Goal: Task Accomplishment & Management: Use online tool/utility

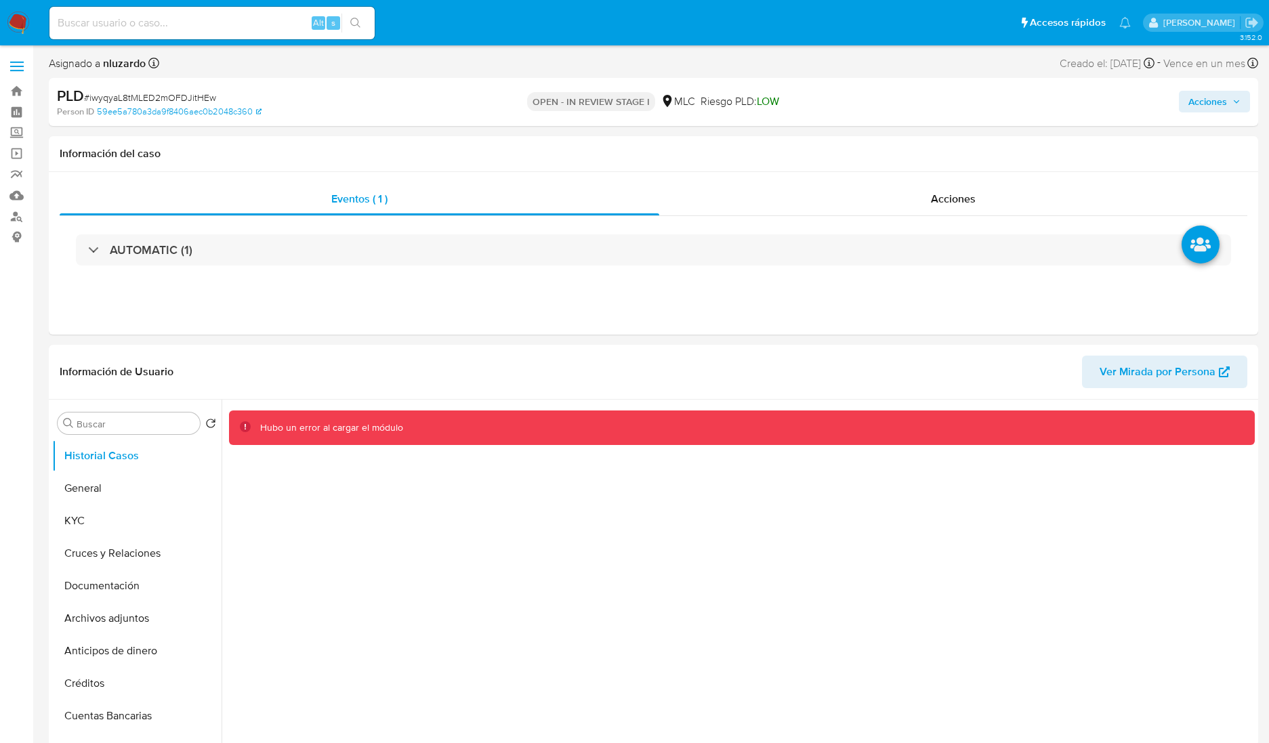
select select "10"
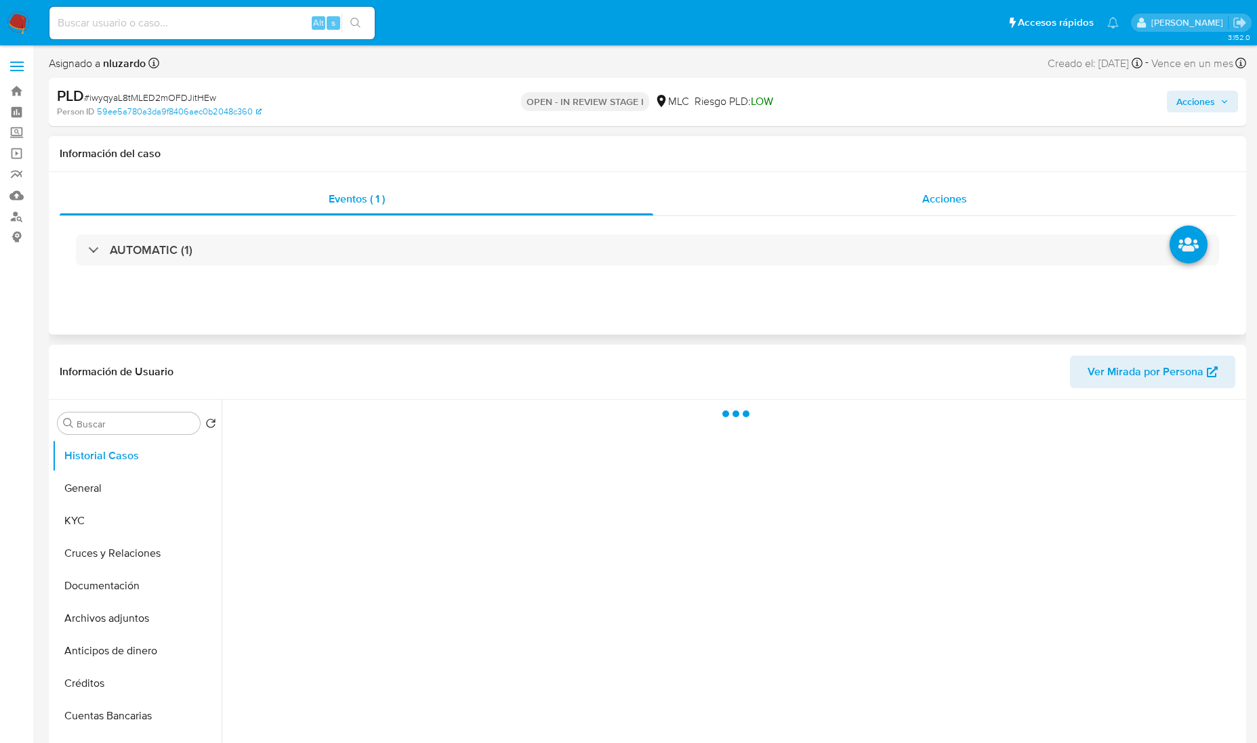
click at [929, 208] on div "Acciones" at bounding box center [944, 199] width 582 height 33
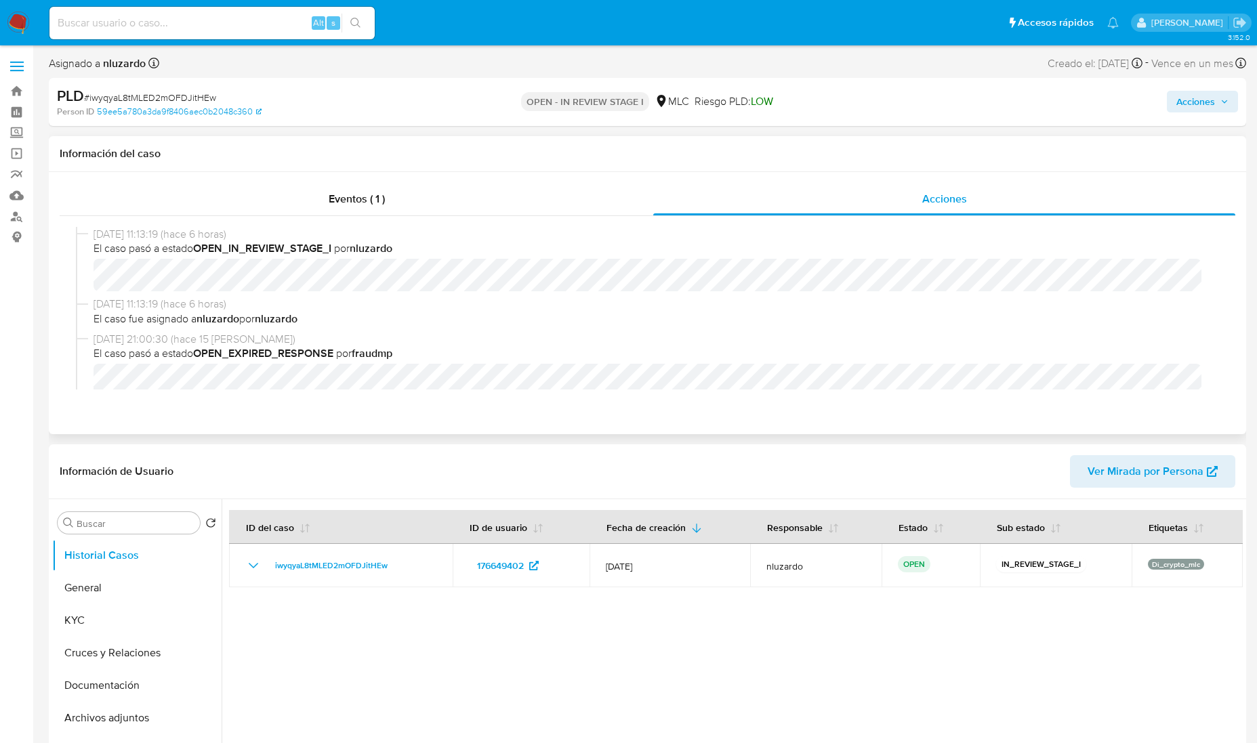
select select "10"
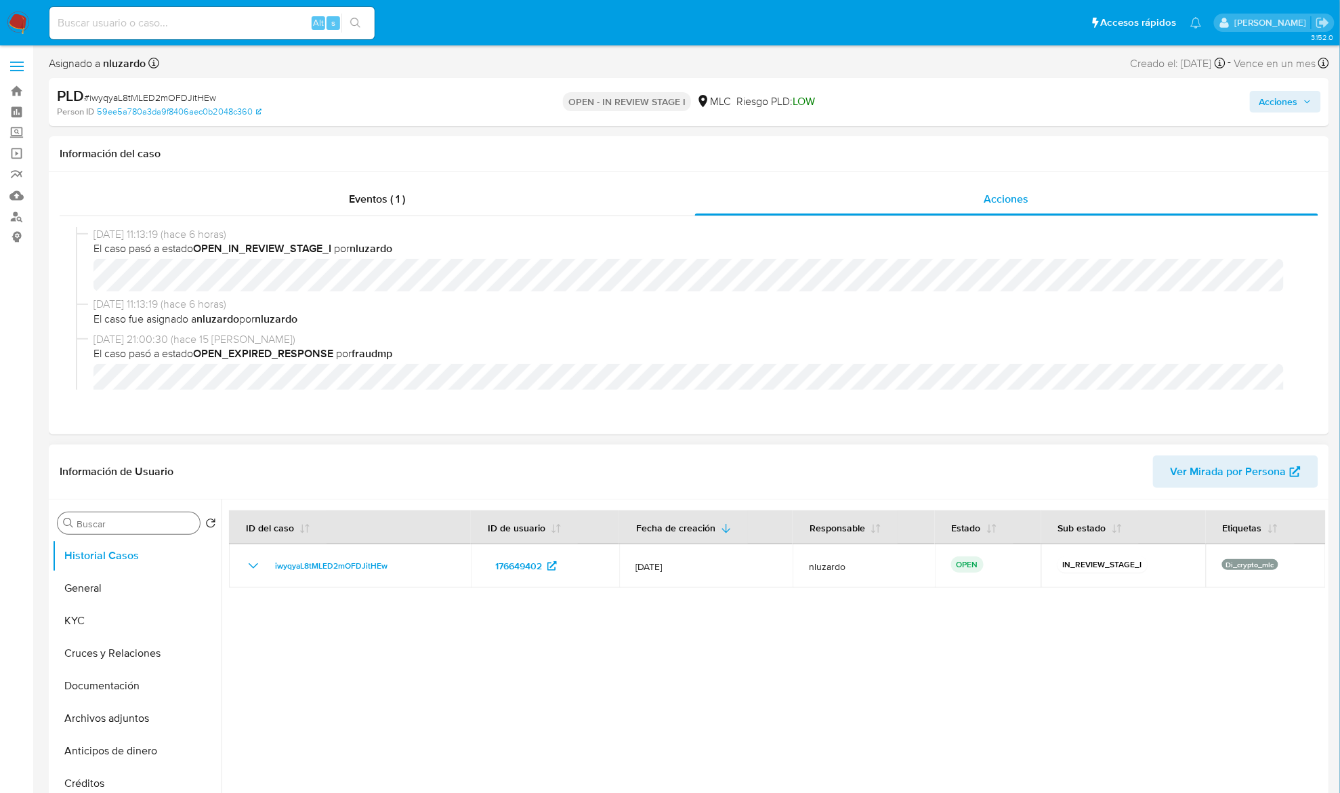
click at [142, 518] on input "Buscar" at bounding box center [136, 524] width 118 height 12
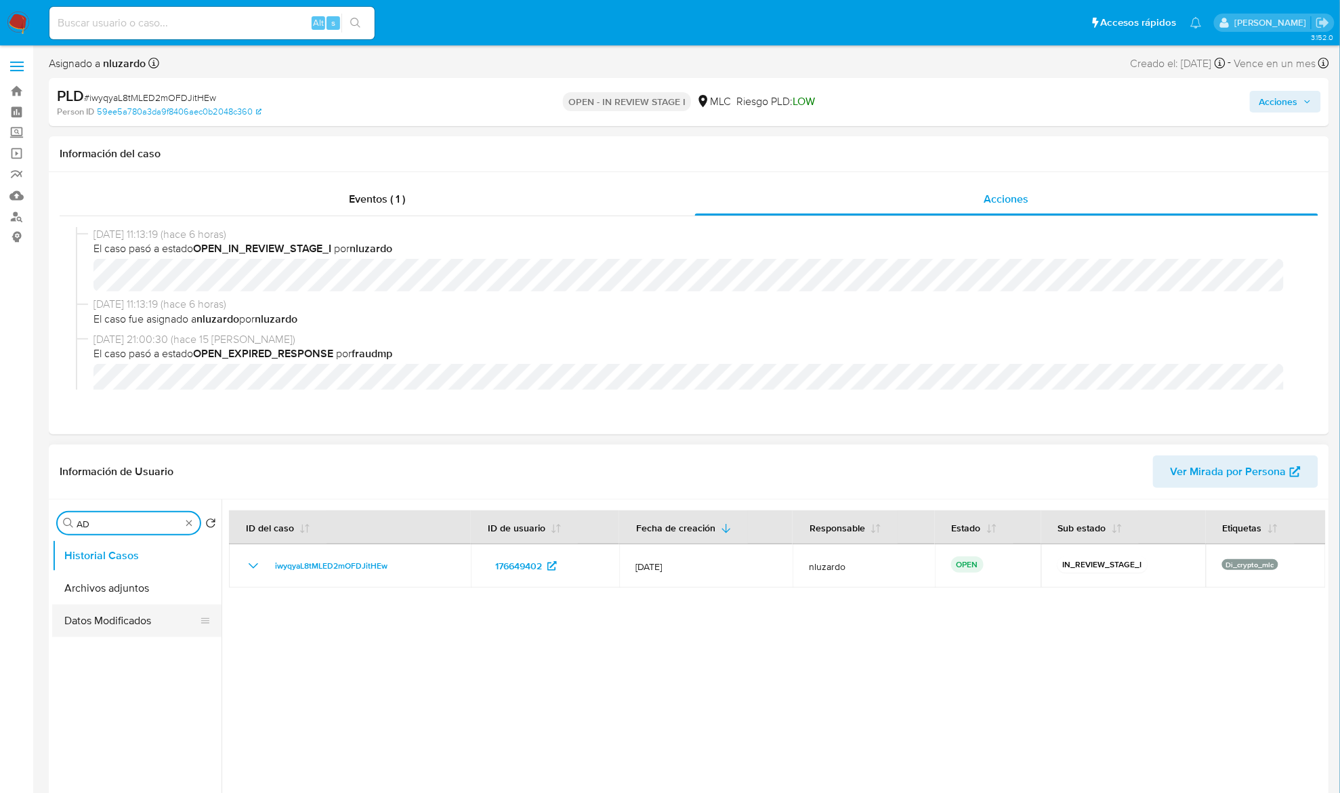
type input "AD"
click at [131, 575] on button "Archivos adjuntos" at bounding box center [136, 588] width 169 height 33
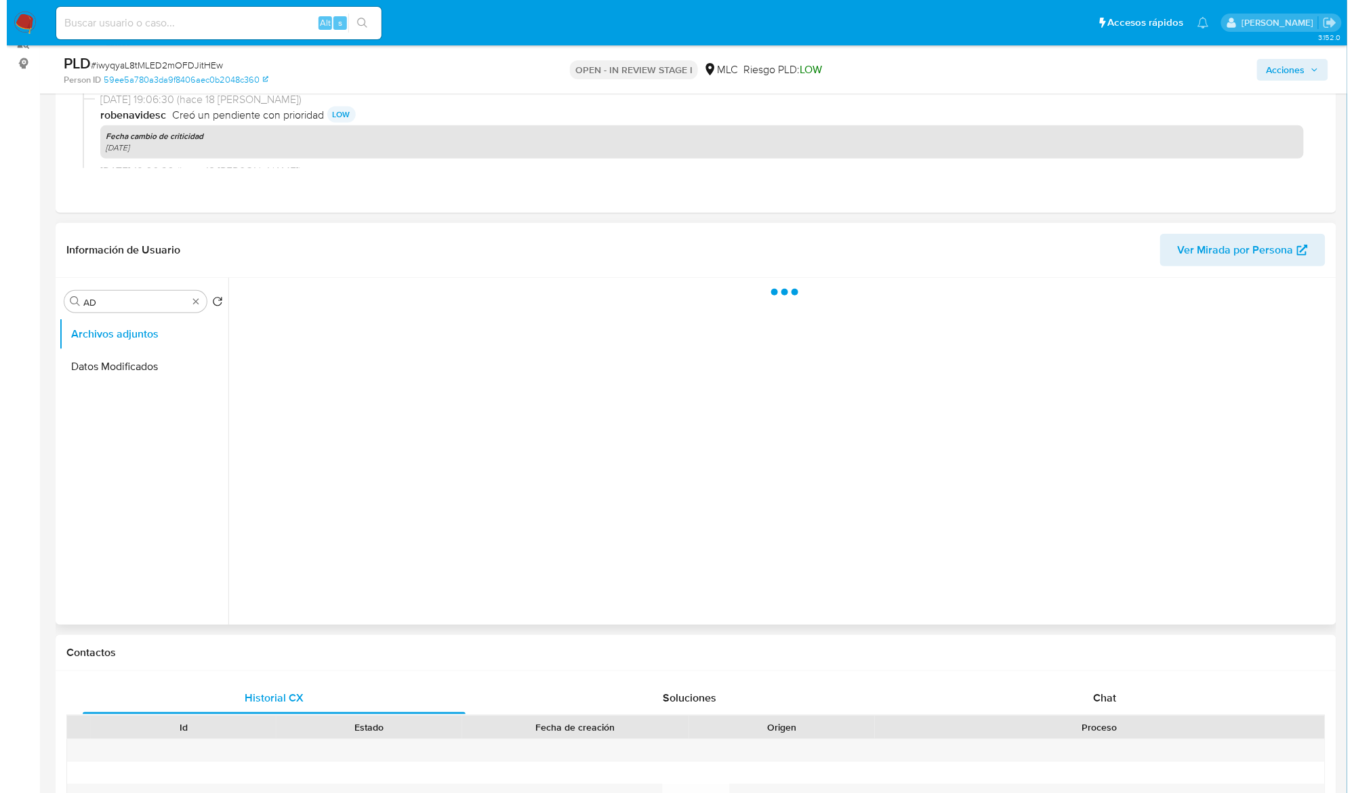
scroll to position [180, 0]
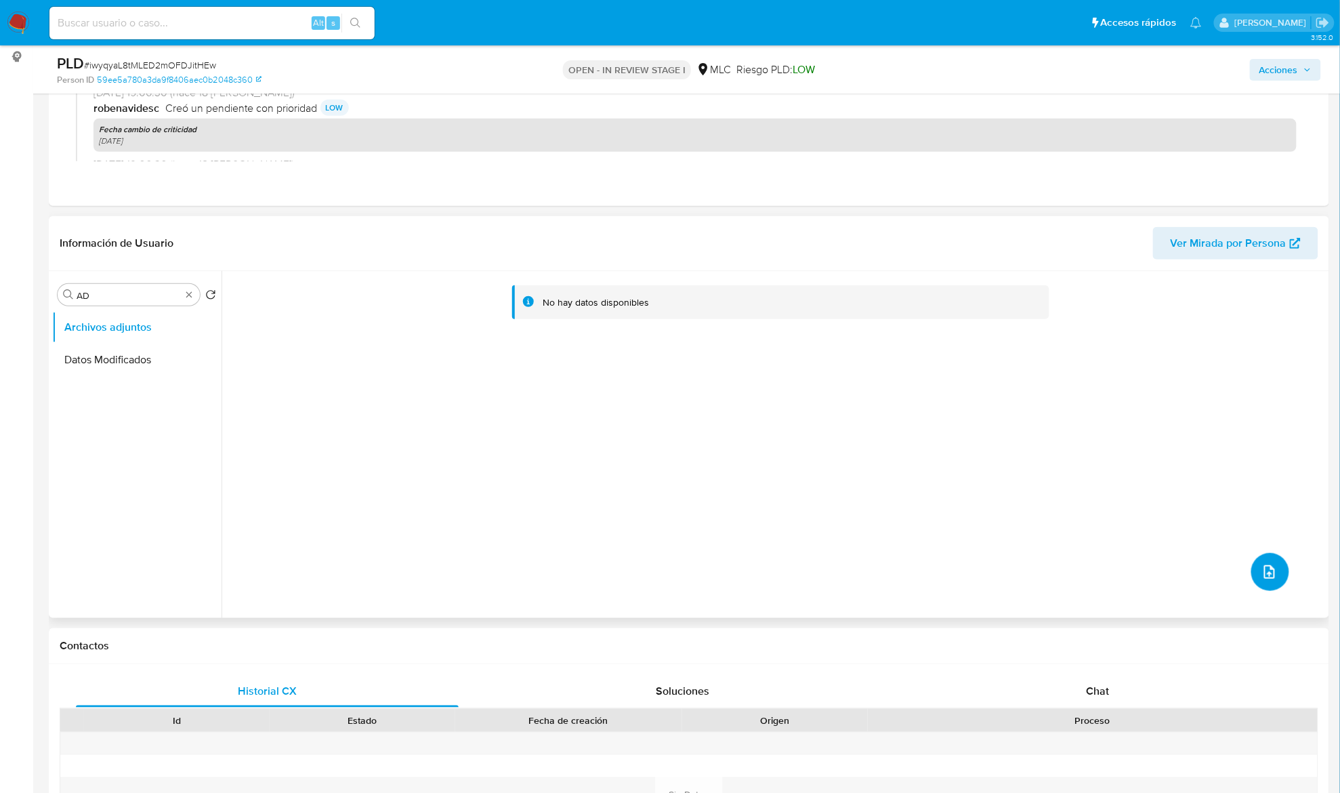
click at [1268, 575] on icon "upload-file" at bounding box center [1269, 572] width 16 height 16
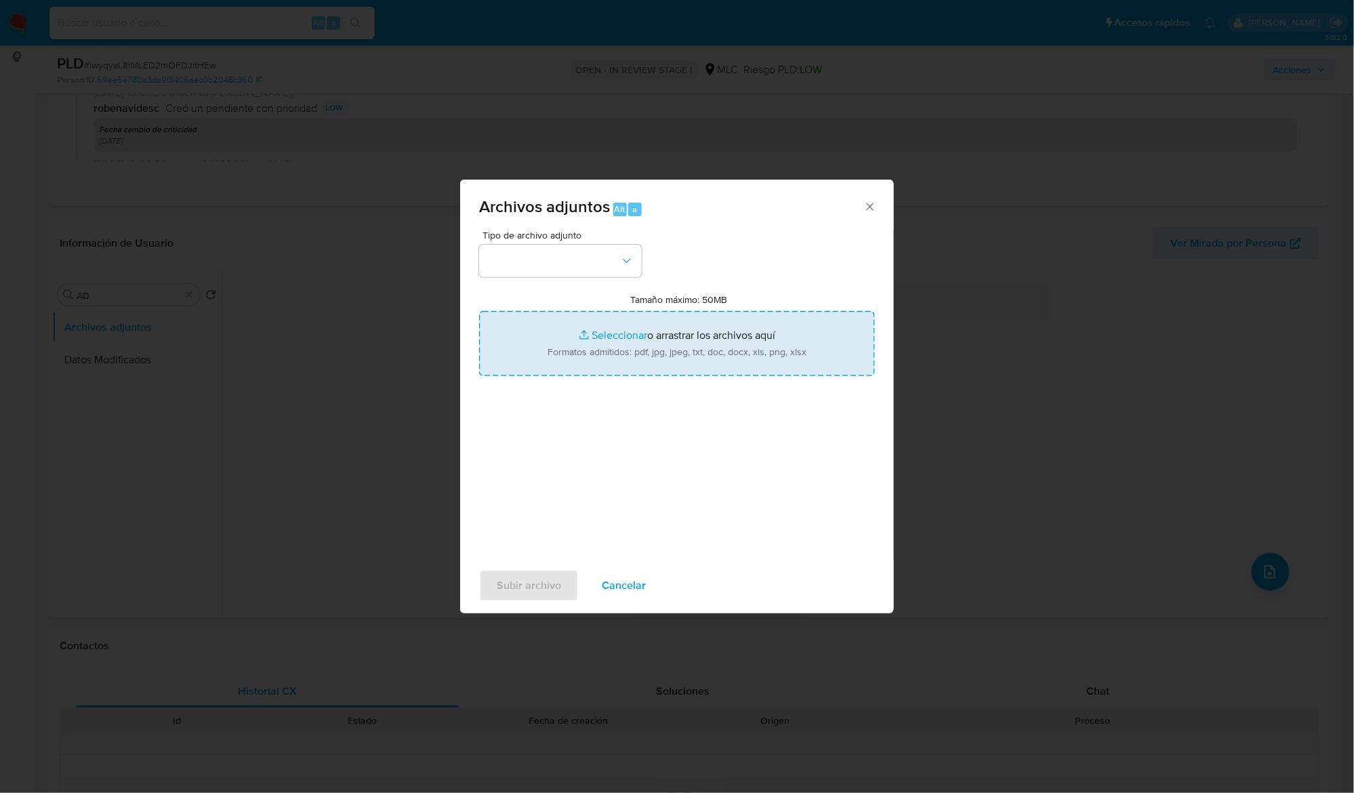
type input "C:\fakepath\176649402 - Tablas Transaccionales 2025 v1.2.xlsx"
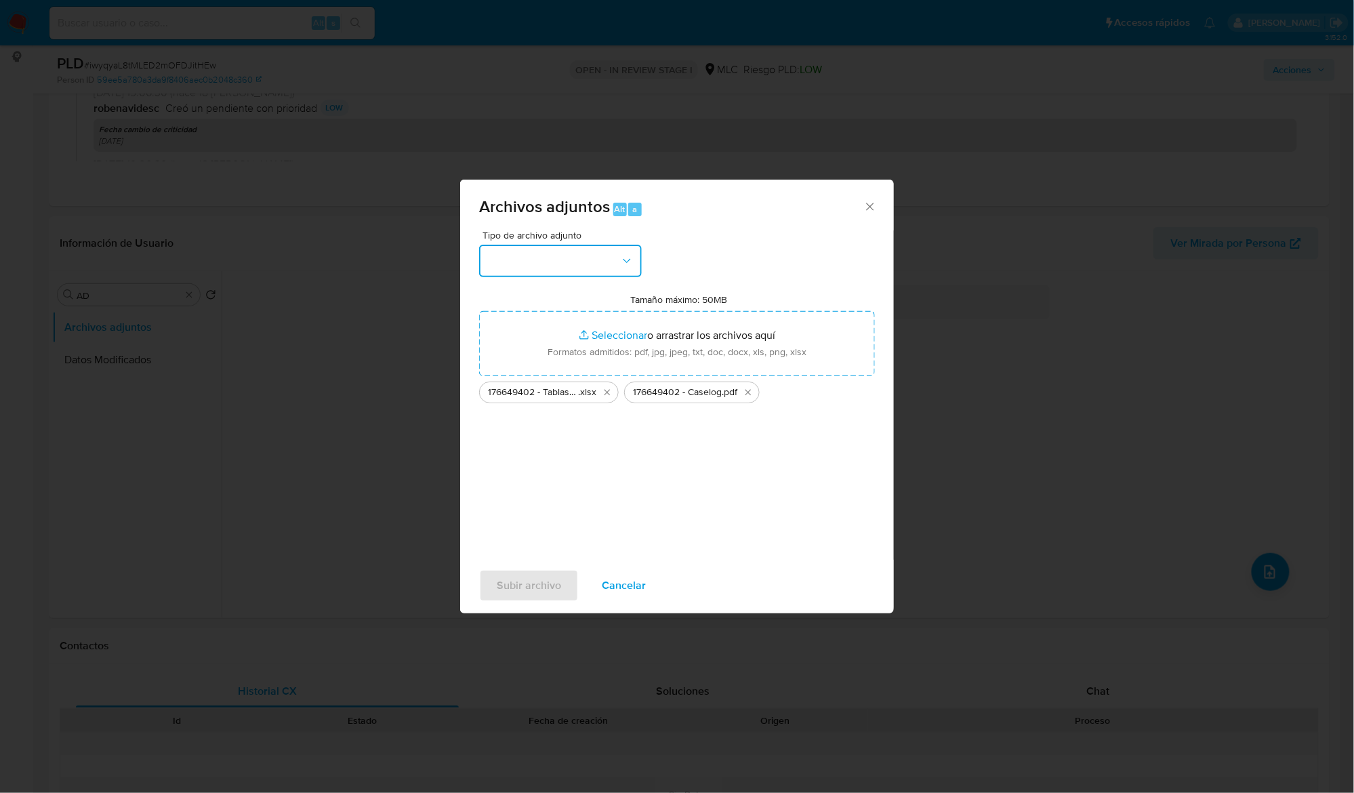
click at [631, 272] on button "button" at bounding box center [560, 261] width 163 height 33
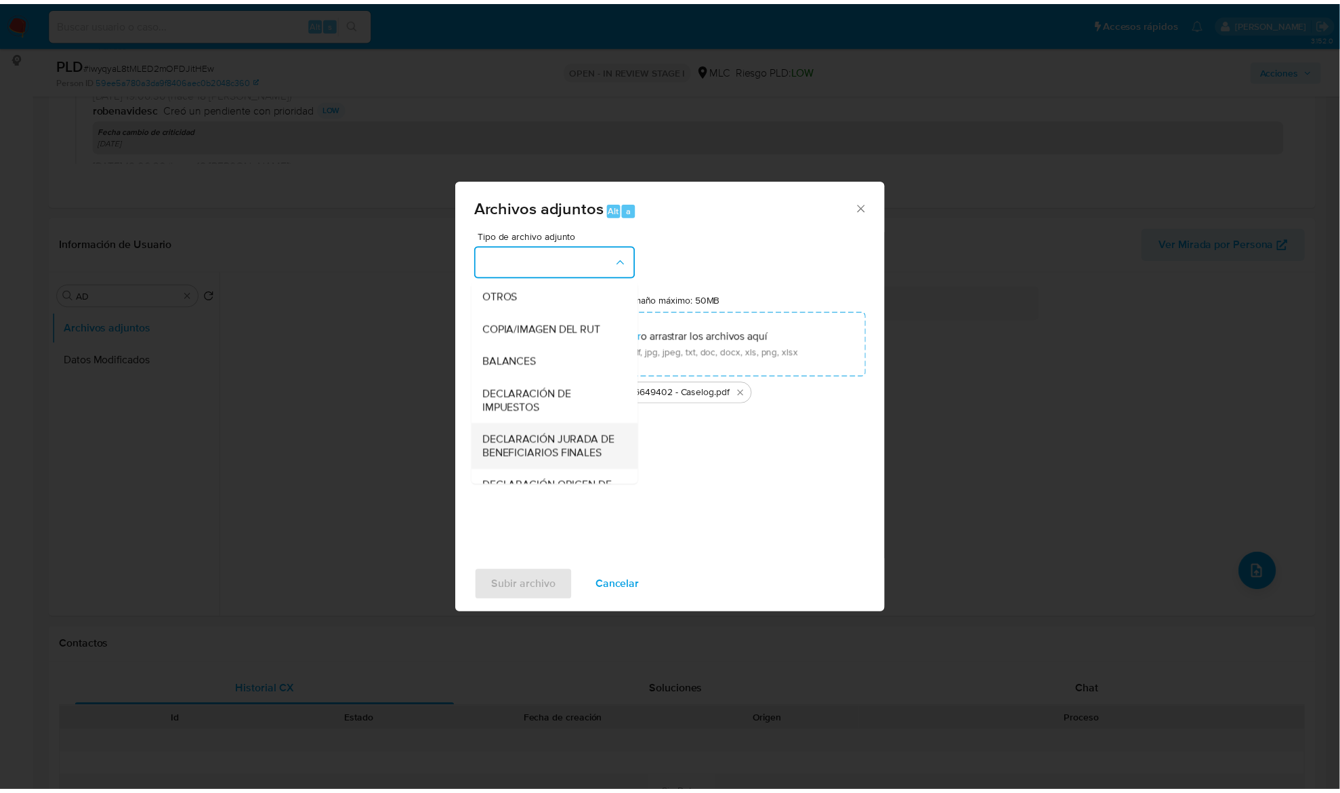
scroll to position [202, 0]
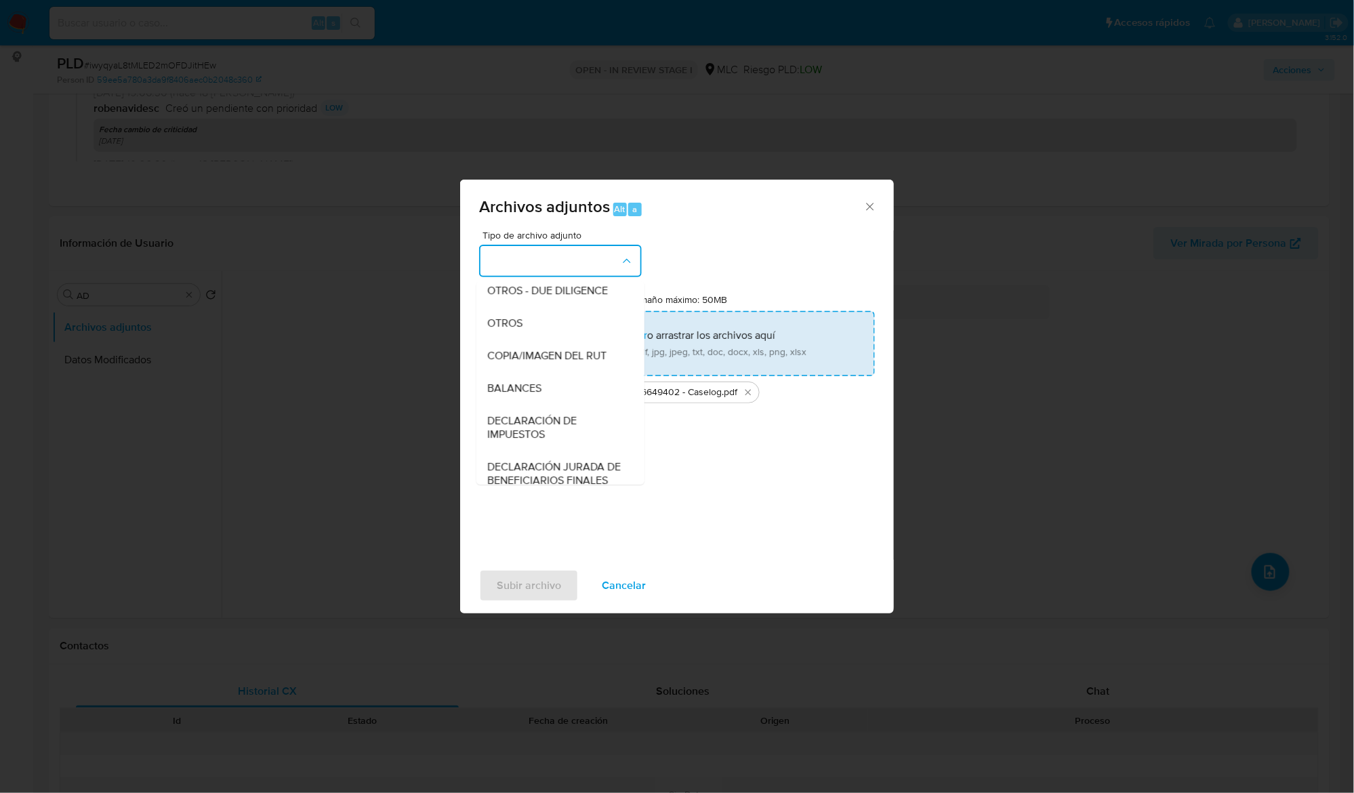
click at [550, 339] on div "OTROS" at bounding box center [556, 323] width 138 height 33
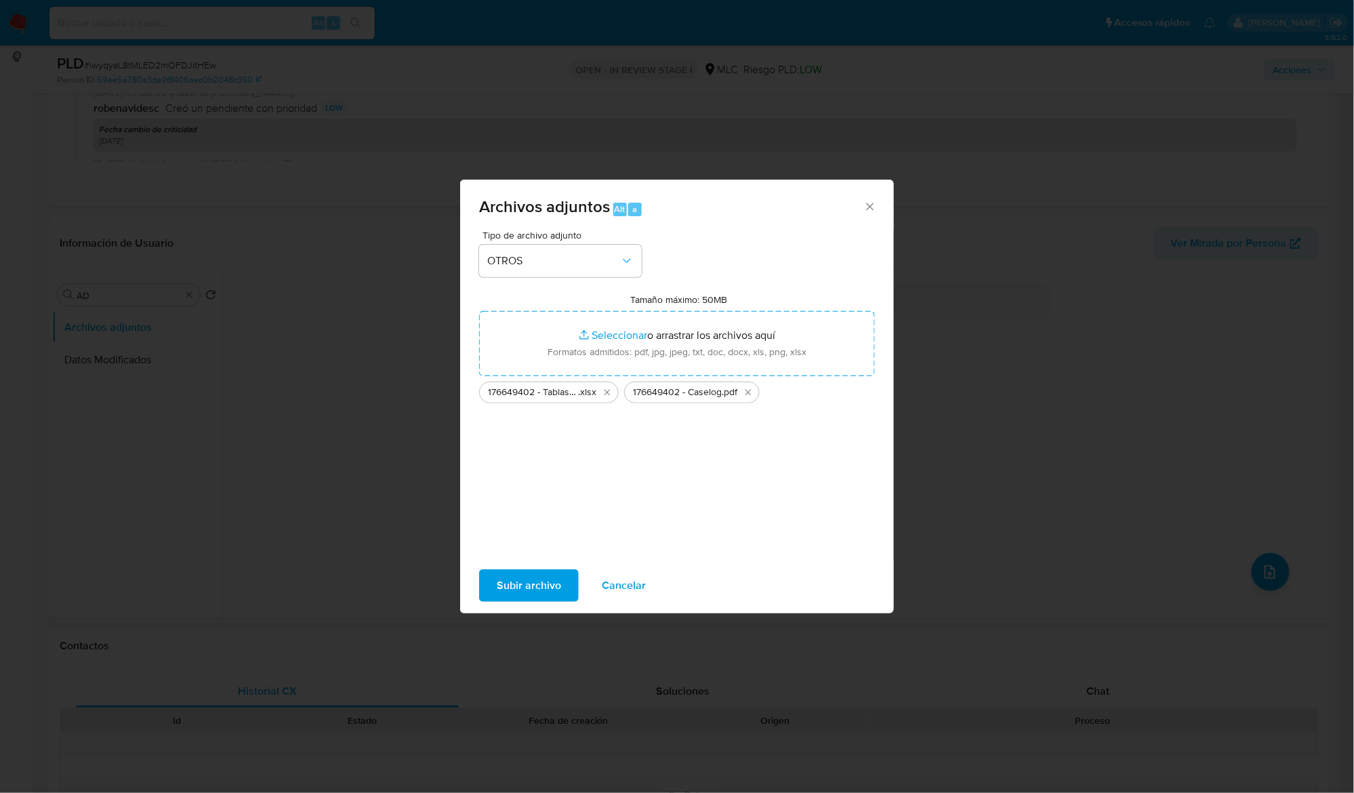
click at [532, 585] on span "Subir archivo" at bounding box center [529, 585] width 64 height 30
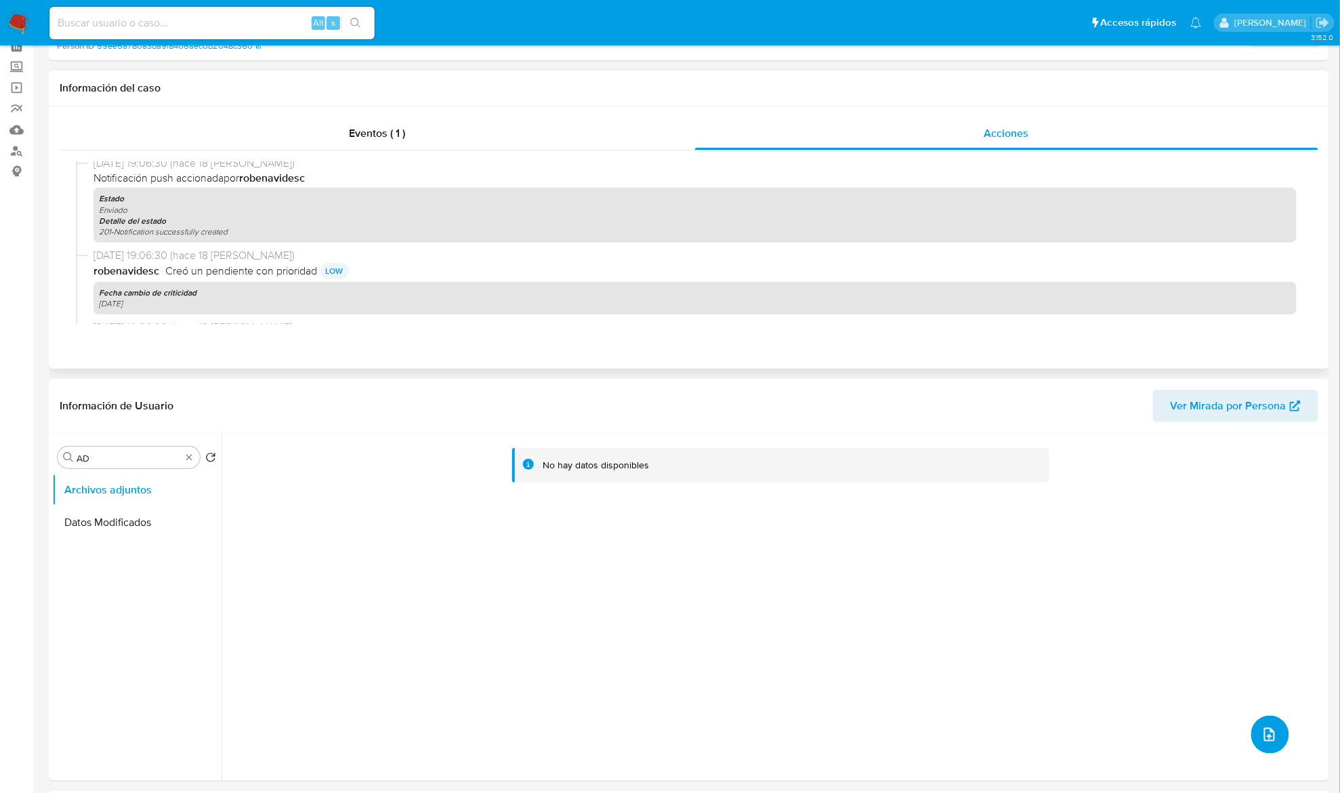
scroll to position [0, 0]
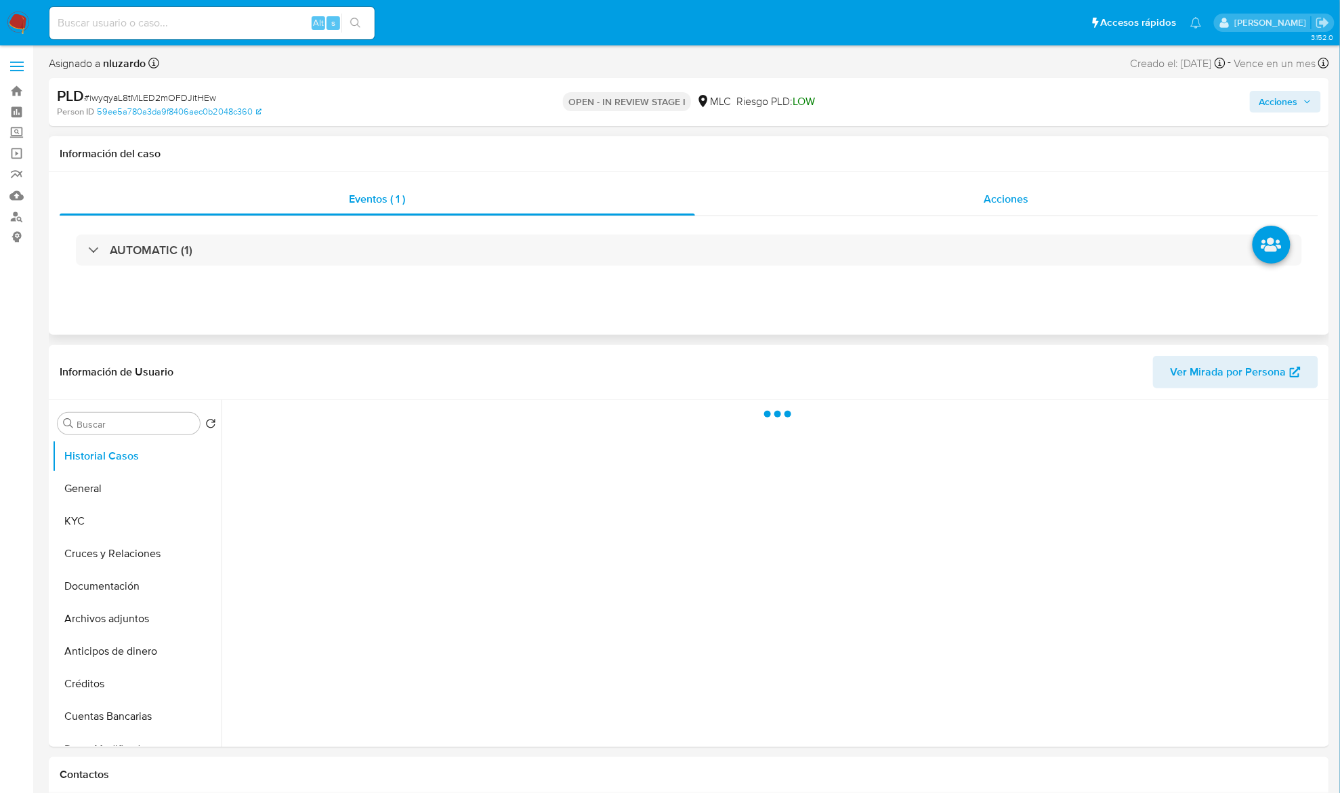
click at [1009, 201] on span "Acciones" at bounding box center [1006, 199] width 45 height 16
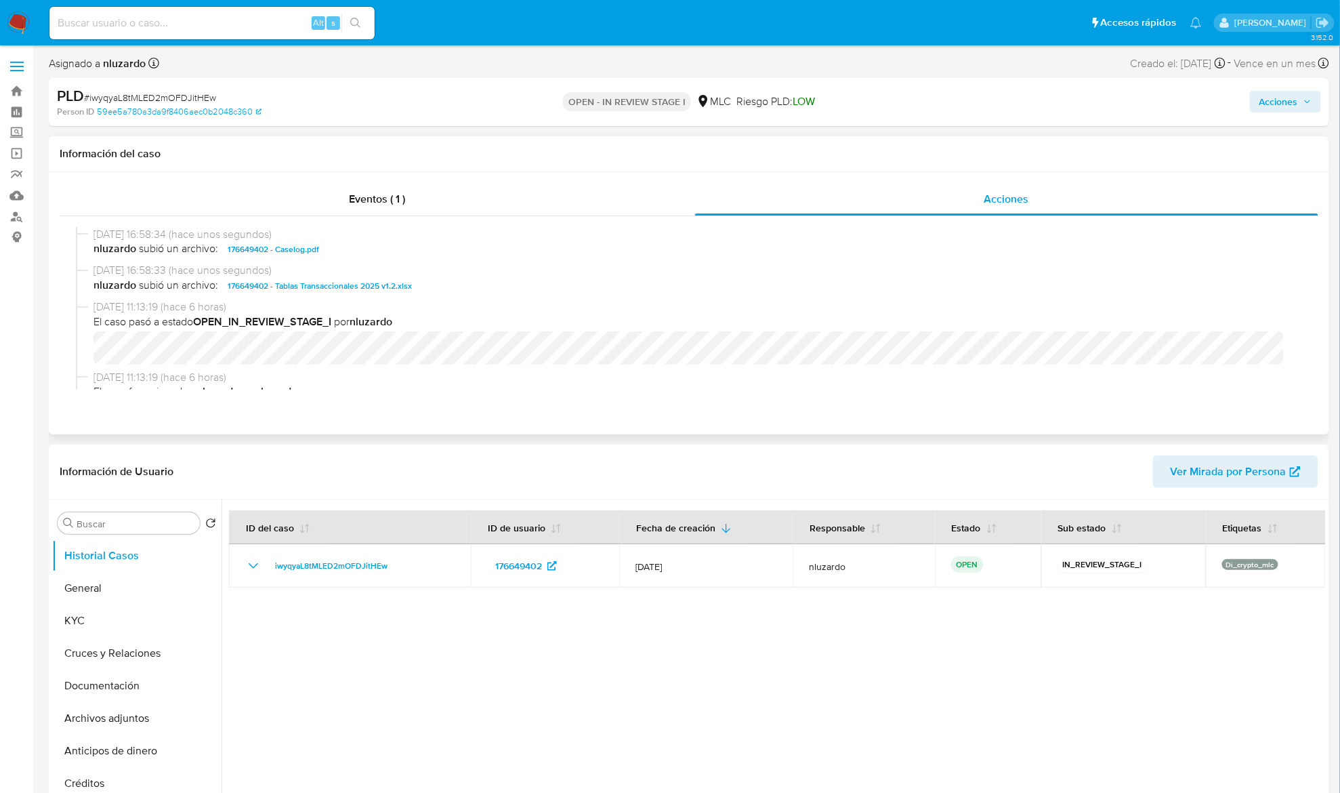
click at [345, 261] on div "[DATE] 16:58:34 (hace unos segundos) nluzardo subió un archivo: 176649402 - Cas…" at bounding box center [689, 245] width 1226 height 37
copy span "176649402 - Caselog.pdf"
select select "10"
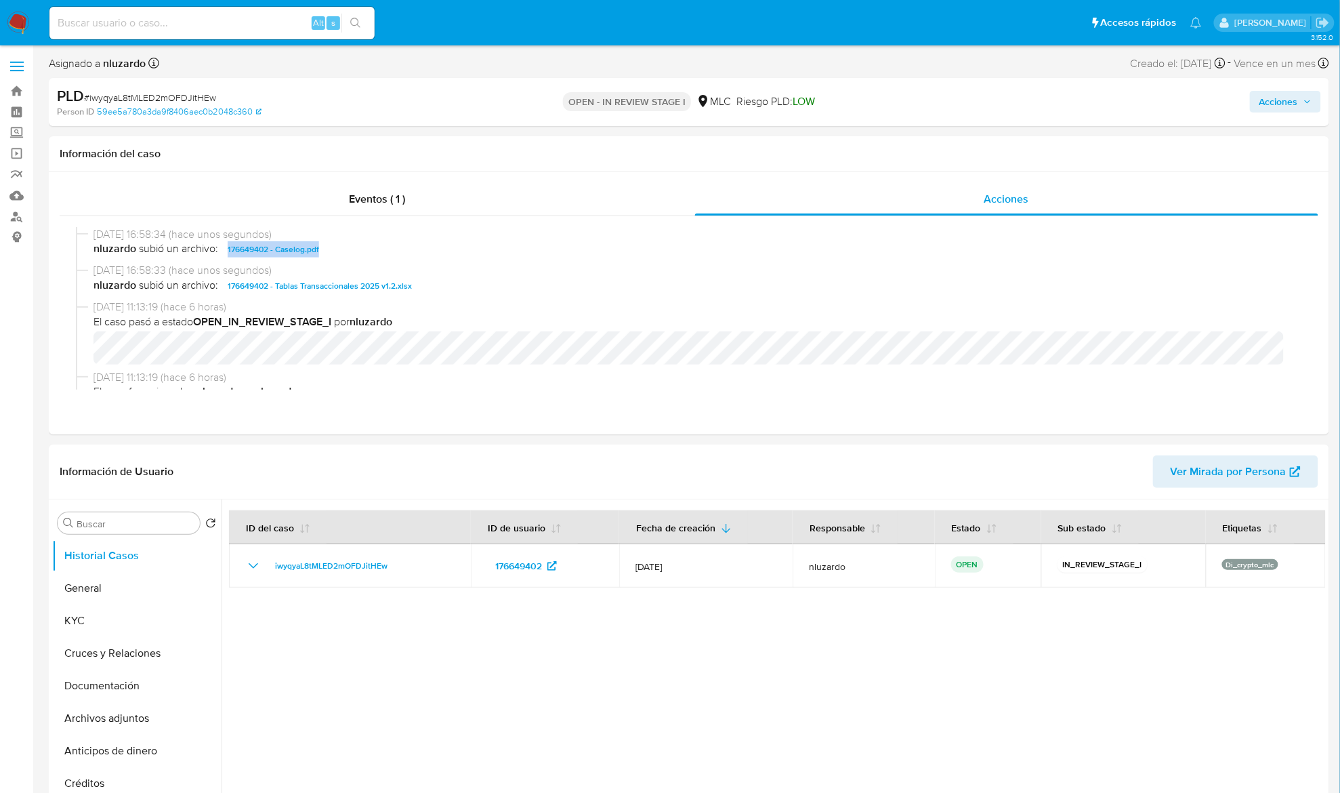
click at [1284, 106] on span "Acciones" at bounding box center [1278, 102] width 39 height 22
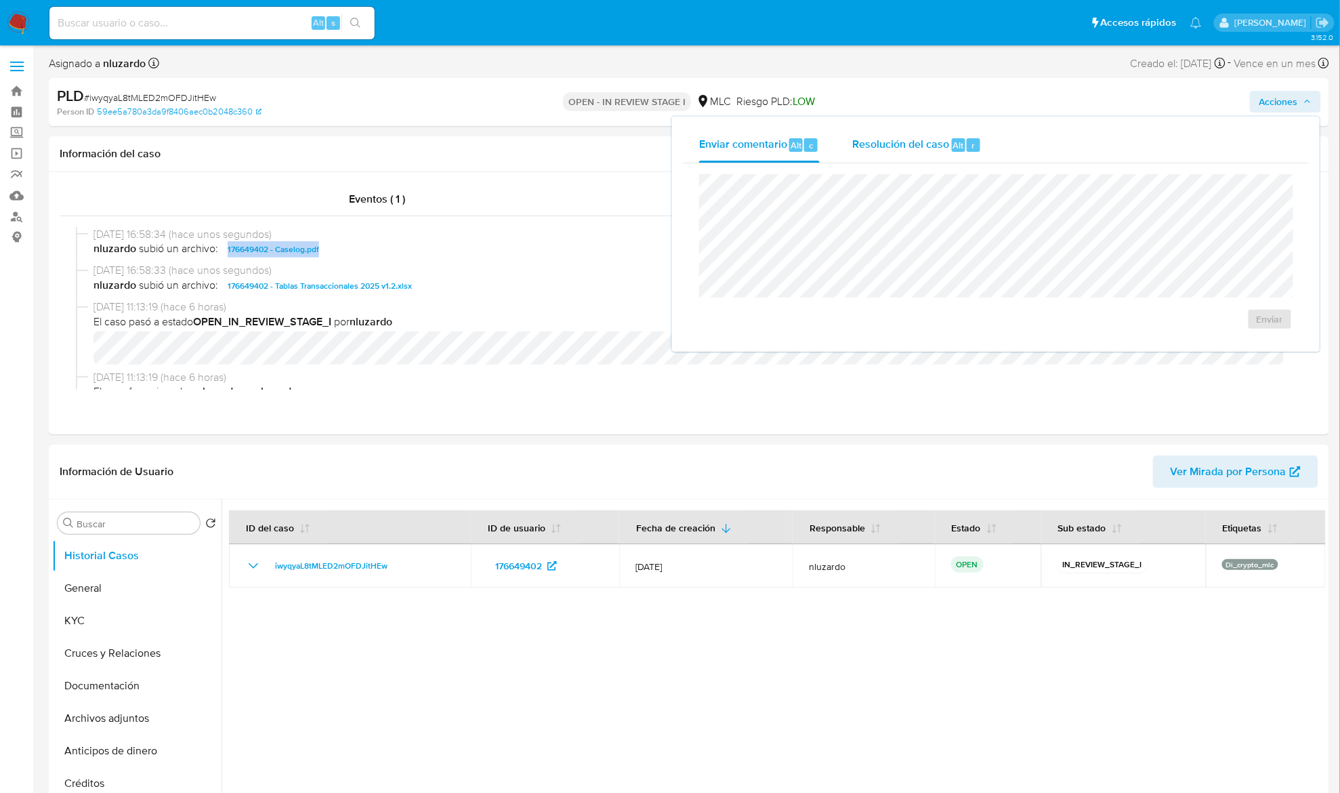
click at [961, 136] on div "Resolución del caso Alt r" at bounding box center [916, 144] width 129 height 35
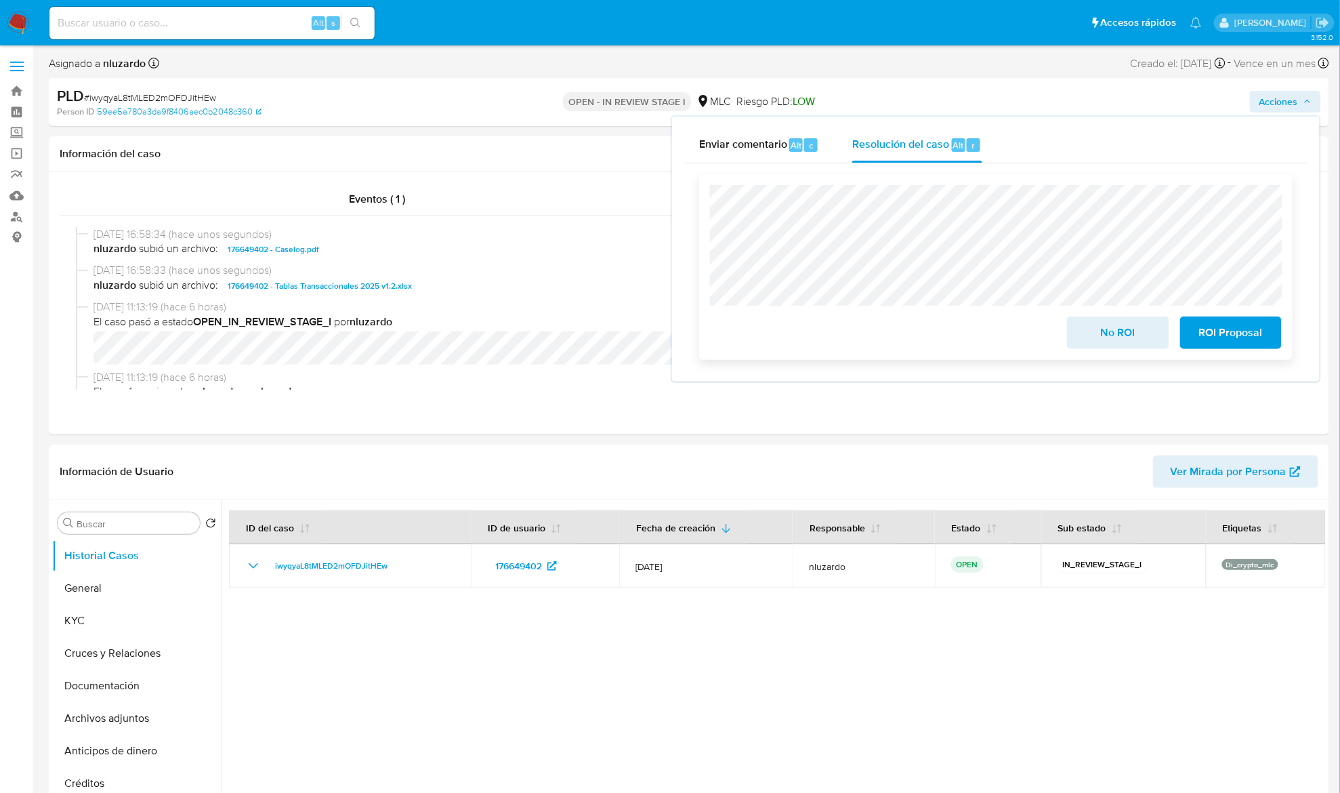
click at [925, 258] on div "No ROI ROI Proposal" at bounding box center [996, 267] width 572 height 164
drag, startPoint x: 1106, startPoint y: 329, endPoint x: 1073, endPoint y: 369, distance: 51.4
click at [1106, 329] on span "No ROI" at bounding box center [1118, 333] width 66 height 30
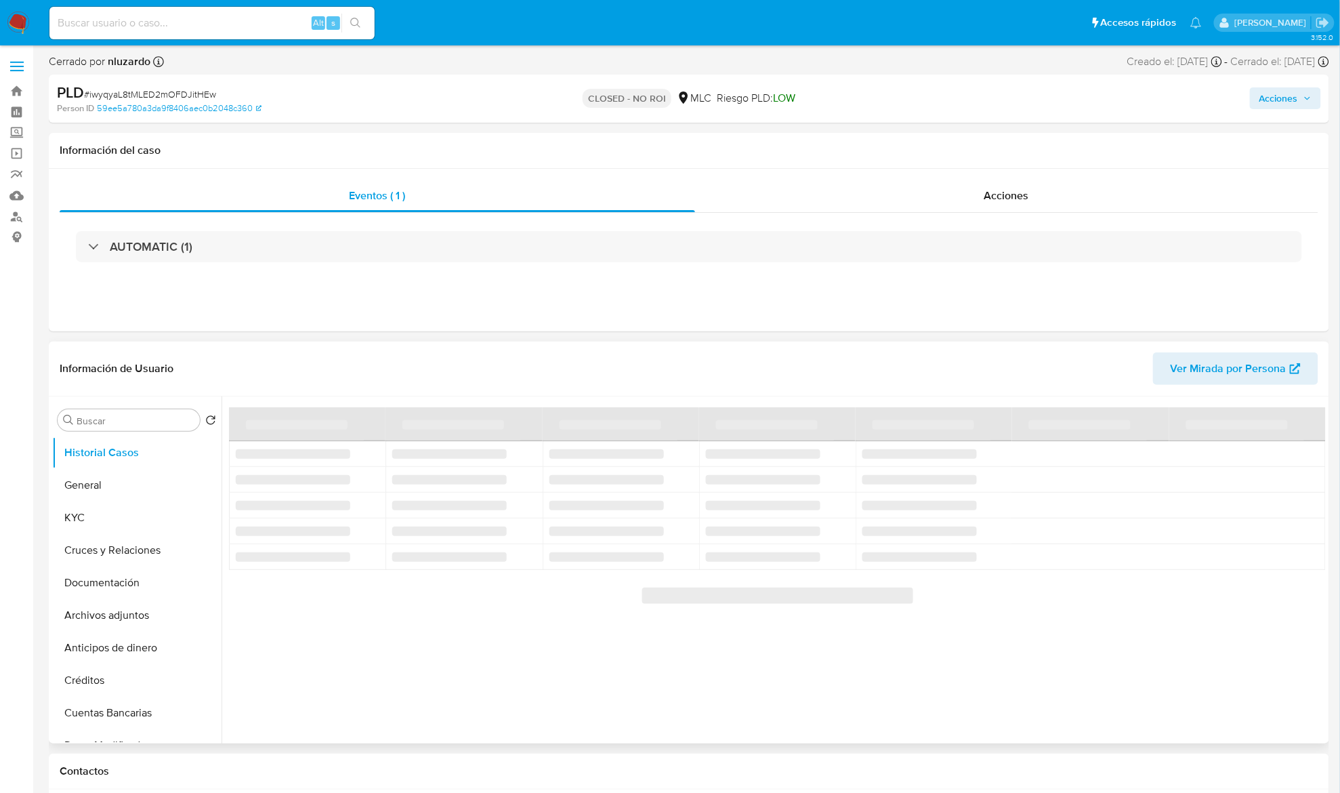
select select "10"
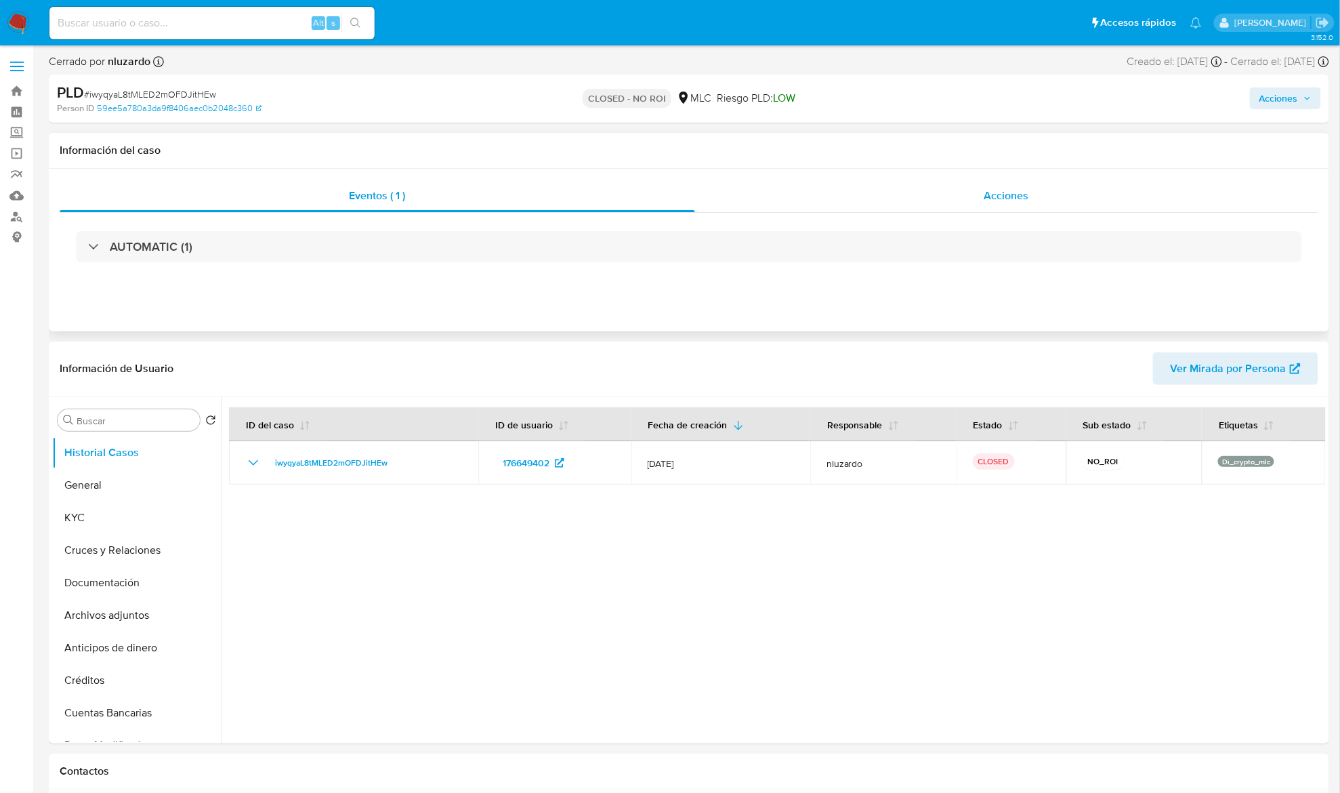
click at [982, 209] on div "Acciones" at bounding box center [1007, 196] width 624 height 33
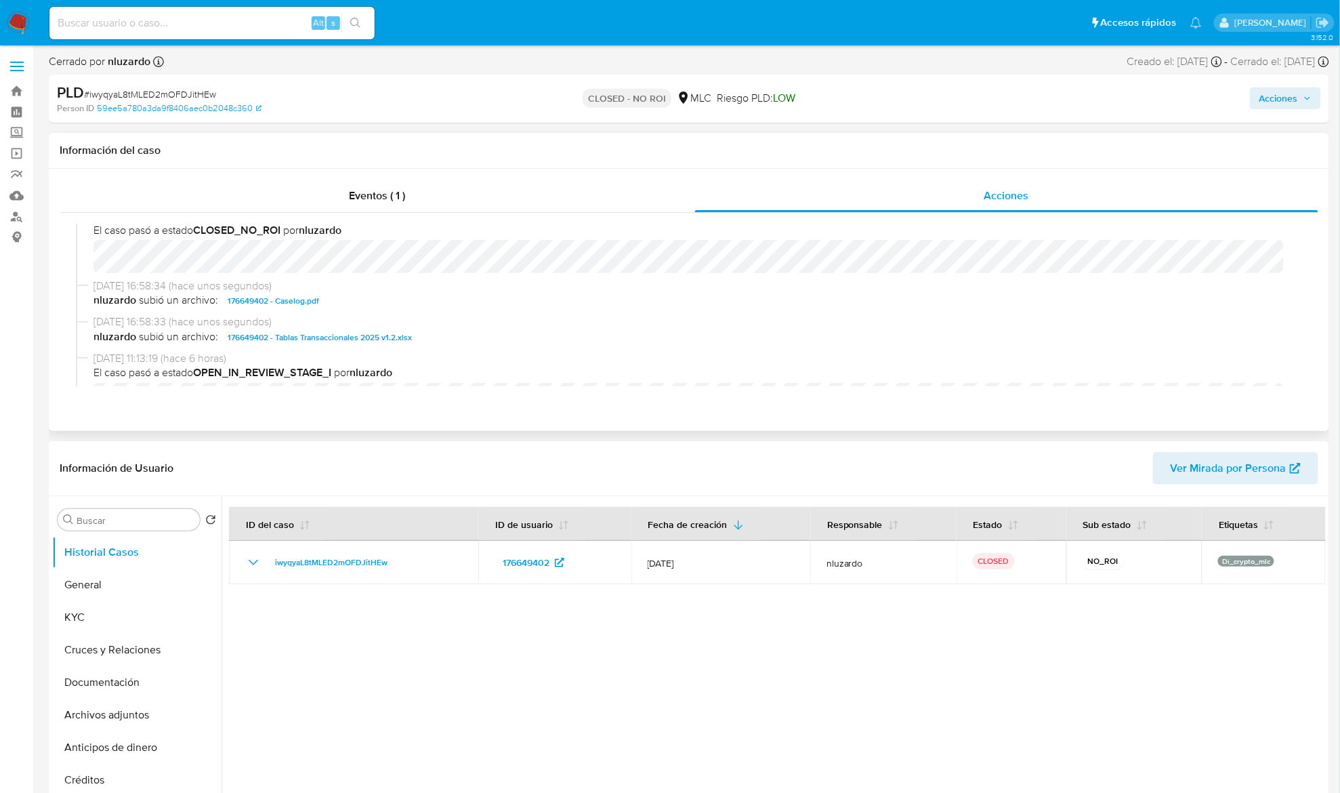
scroll to position [90, 0]
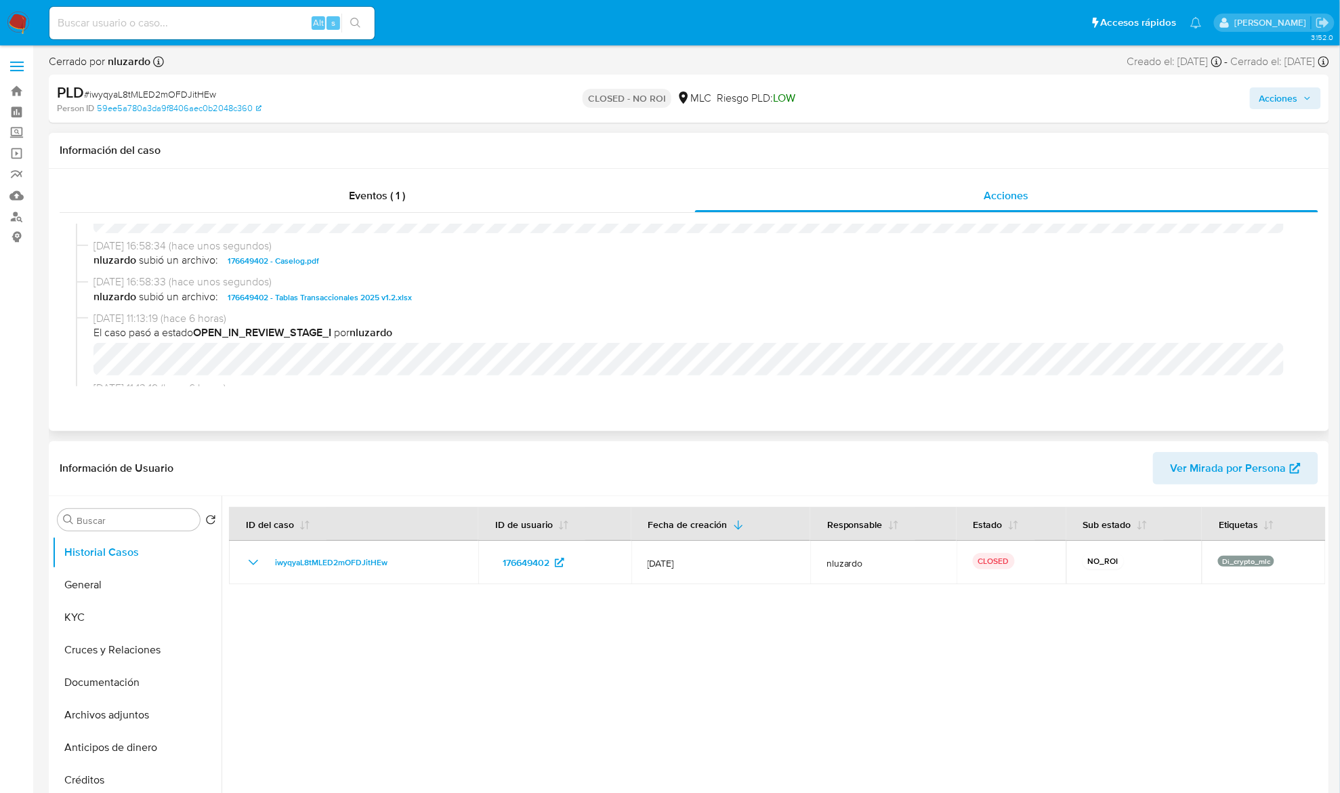
click at [214, 261] on span "subió un archivo:" at bounding box center [178, 261] width 79 height 16
click at [196, 260] on span "subió un archivo:" at bounding box center [178, 261] width 79 height 16
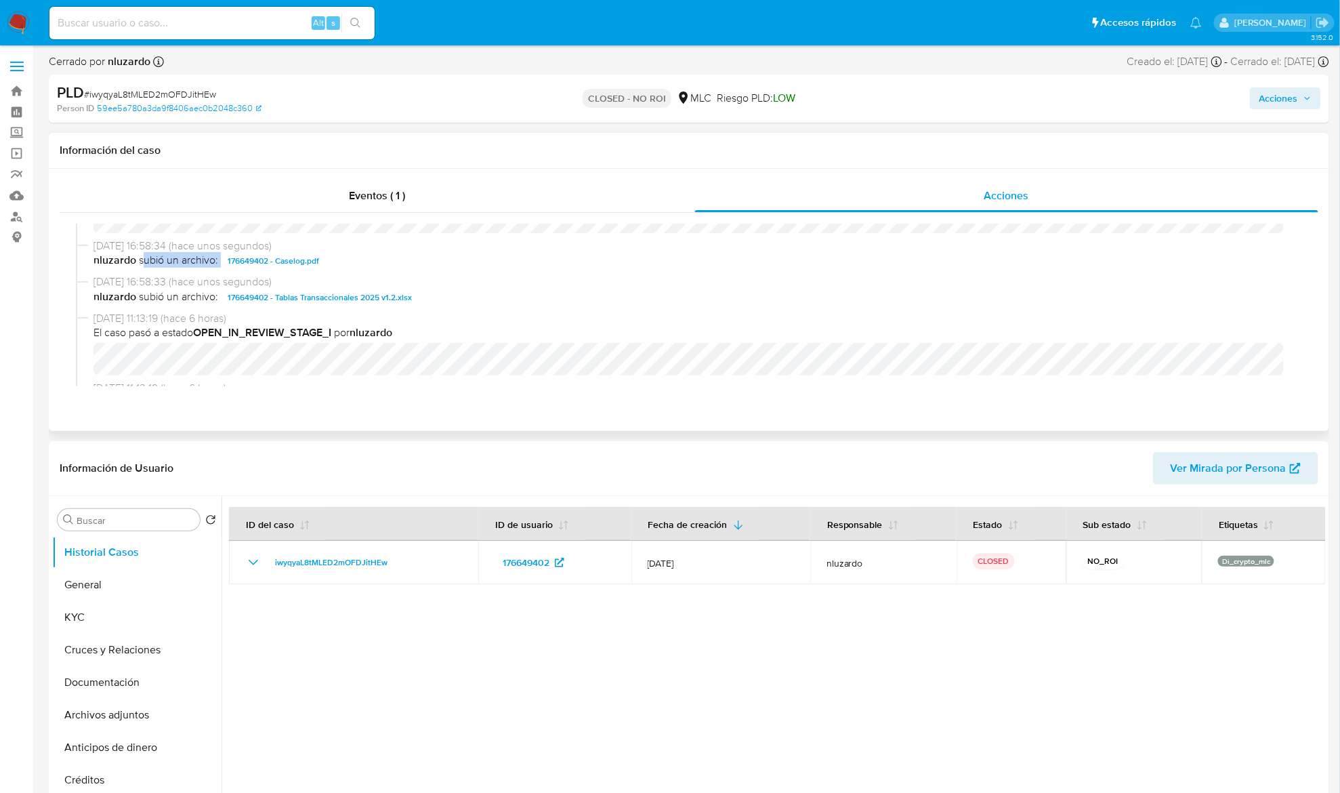
click at [196, 260] on span "subió un archivo:" at bounding box center [178, 261] width 79 height 16
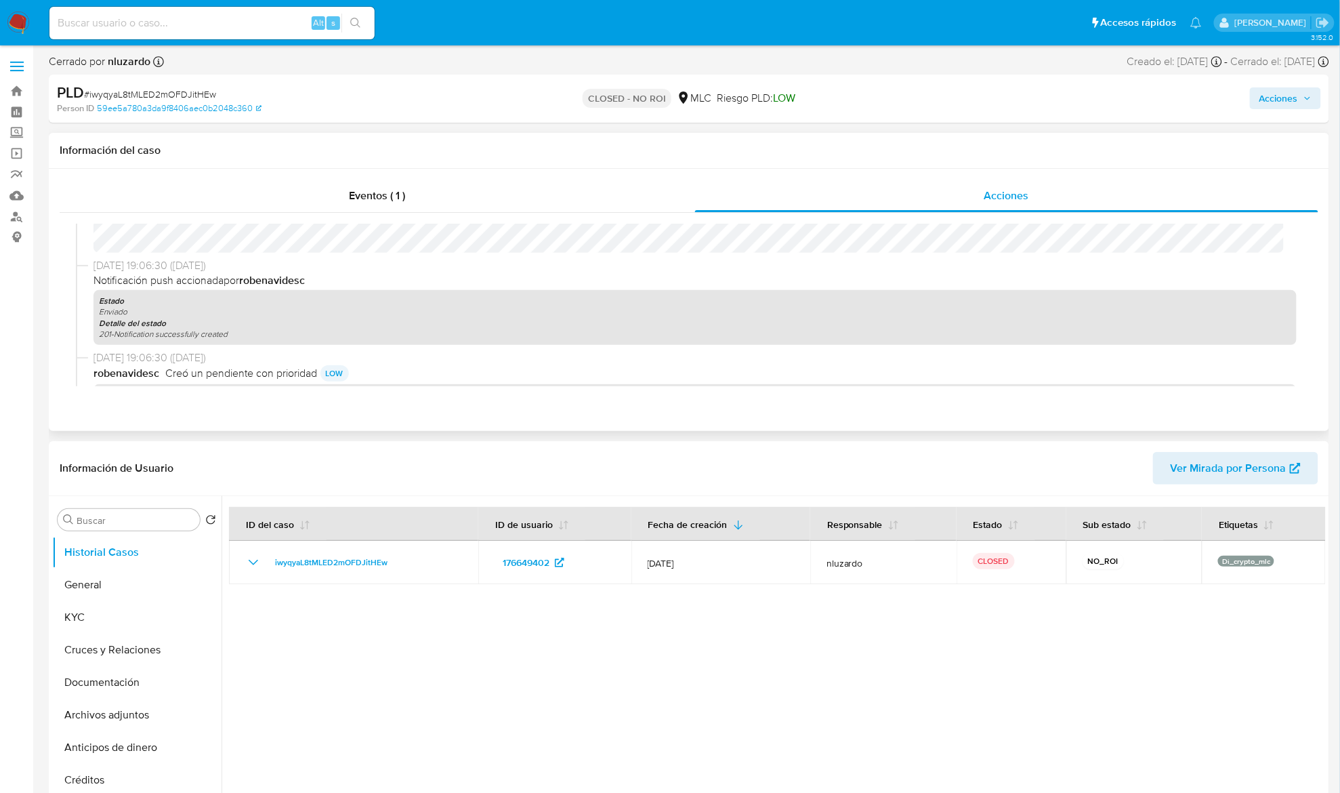
scroll to position [361, 0]
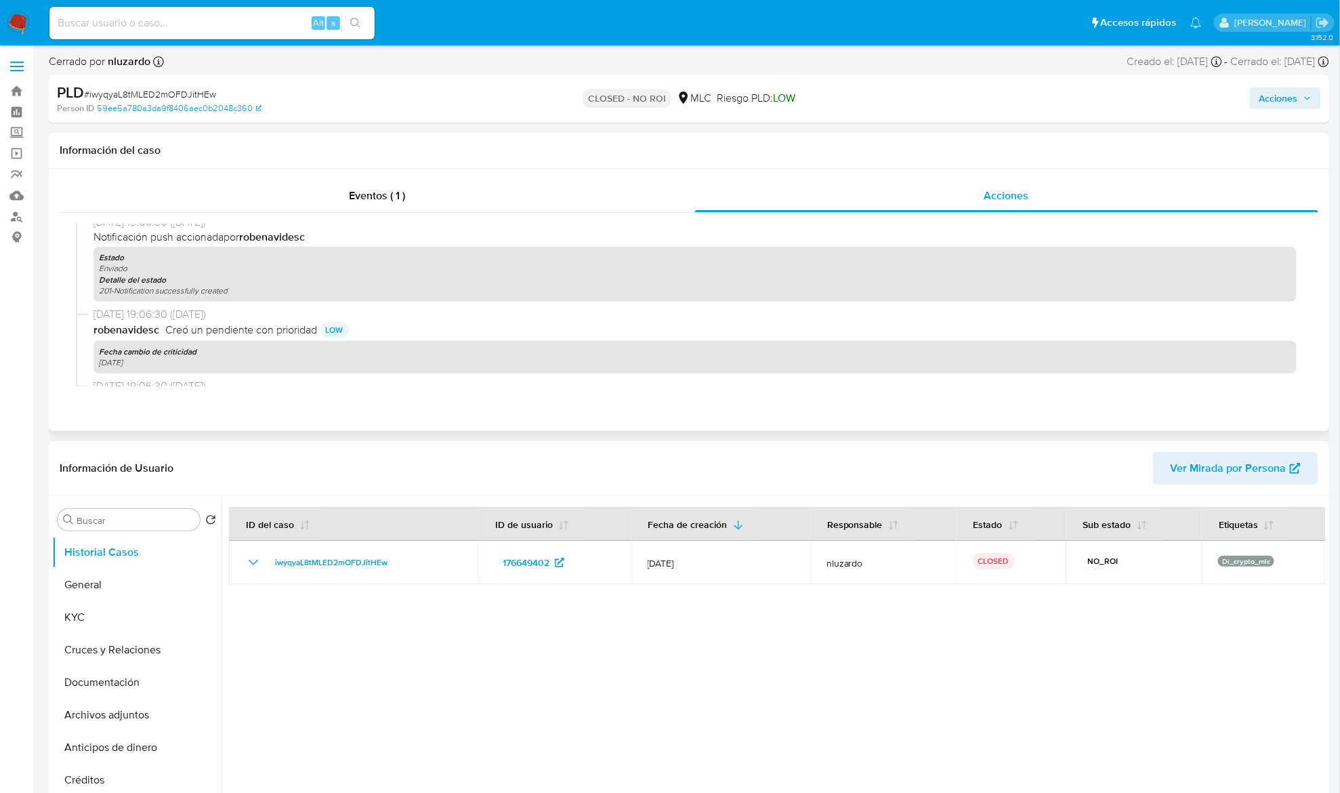
click at [149, 326] on b "robenavidesc" at bounding box center [127, 330] width 68 height 16
click at [196, 323] on span "Creó un pendiente con prioridad" at bounding box center [241, 329] width 152 height 15
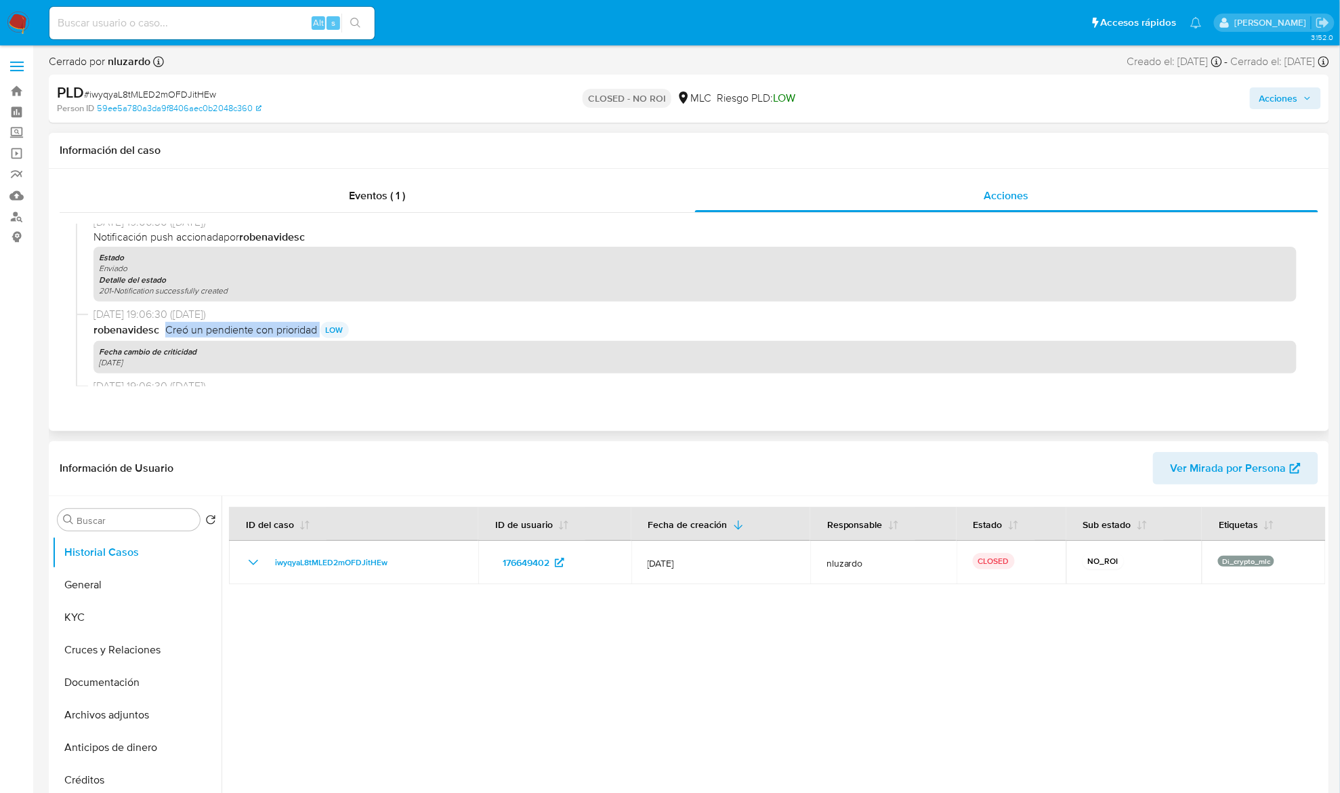
click at [196, 323] on span "Creó un pendiente con prioridad" at bounding box center [241, 329] width 152 height 15
click at [339, 331] on p "LOW" at bounding box center [334, 330] width 28 height 16
drag, startPoint x: 347, startPoint y: 333, endPoint x: 168, endPoint y: 337, distance: 178.9
click at [168, 337] on div "robenavidesc Creó un pendiente con prioridad LOW" at bounding box center [694, 330] width 1203 height 16
click at [169, 337] on div "robenavidesc Creó un pendiente con prioridad LOW" at bounding box center [694, 330] width 1203 height 16
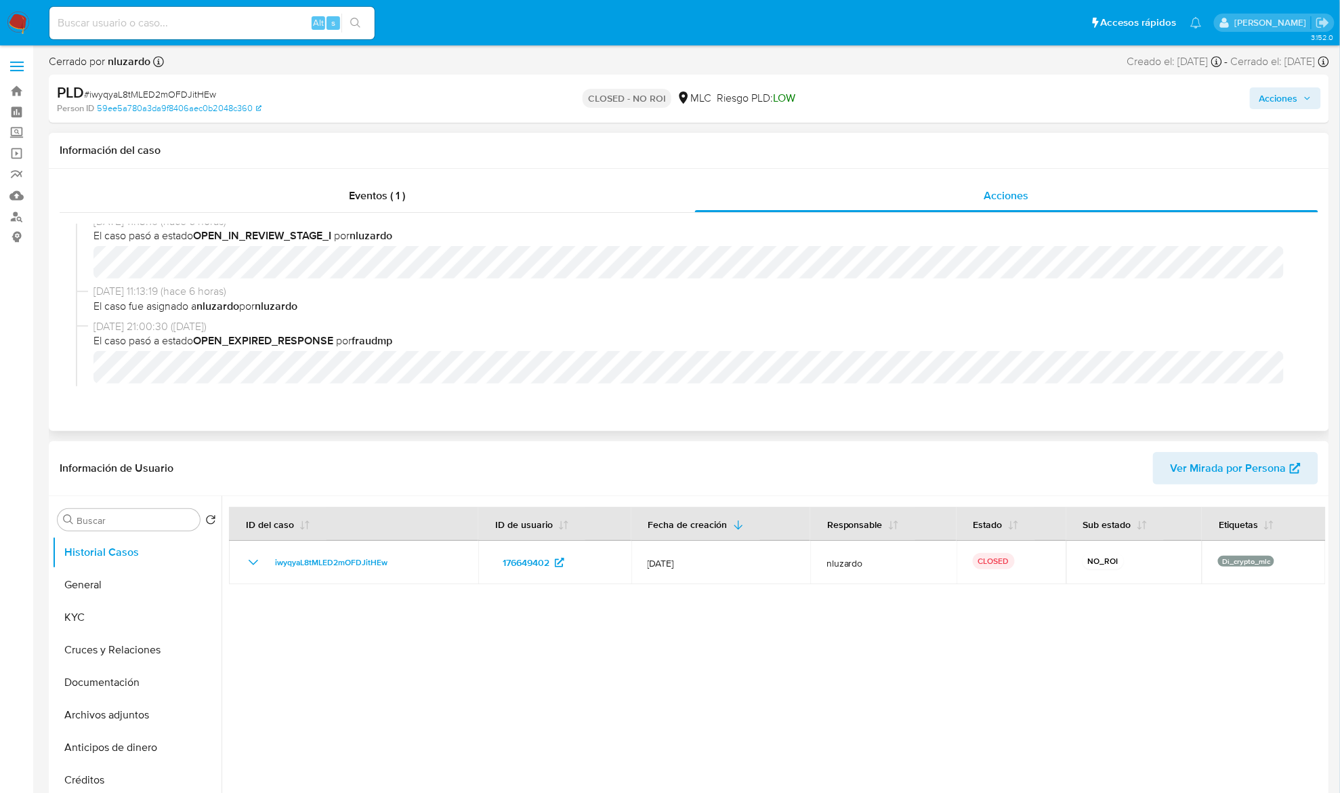
scroll to position [0, 0]
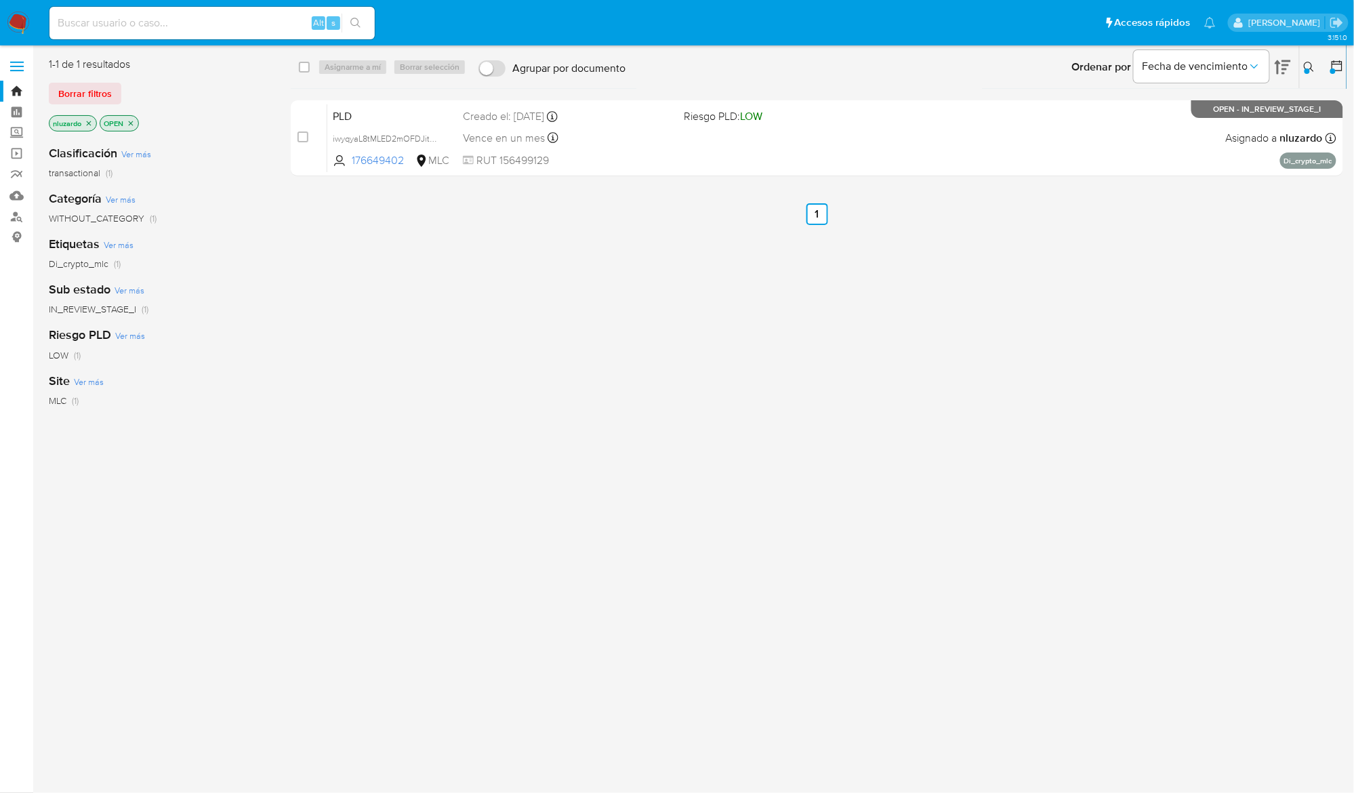
click at [1307, 56] on div "Ingrese ID de usuario o caso 176649402 Buscar Borrar filtros" at bounding box center [1310, 67] width 23 height 42
click at [1305, 59] on button at bounding box center [1310, 67] width 22 height 16
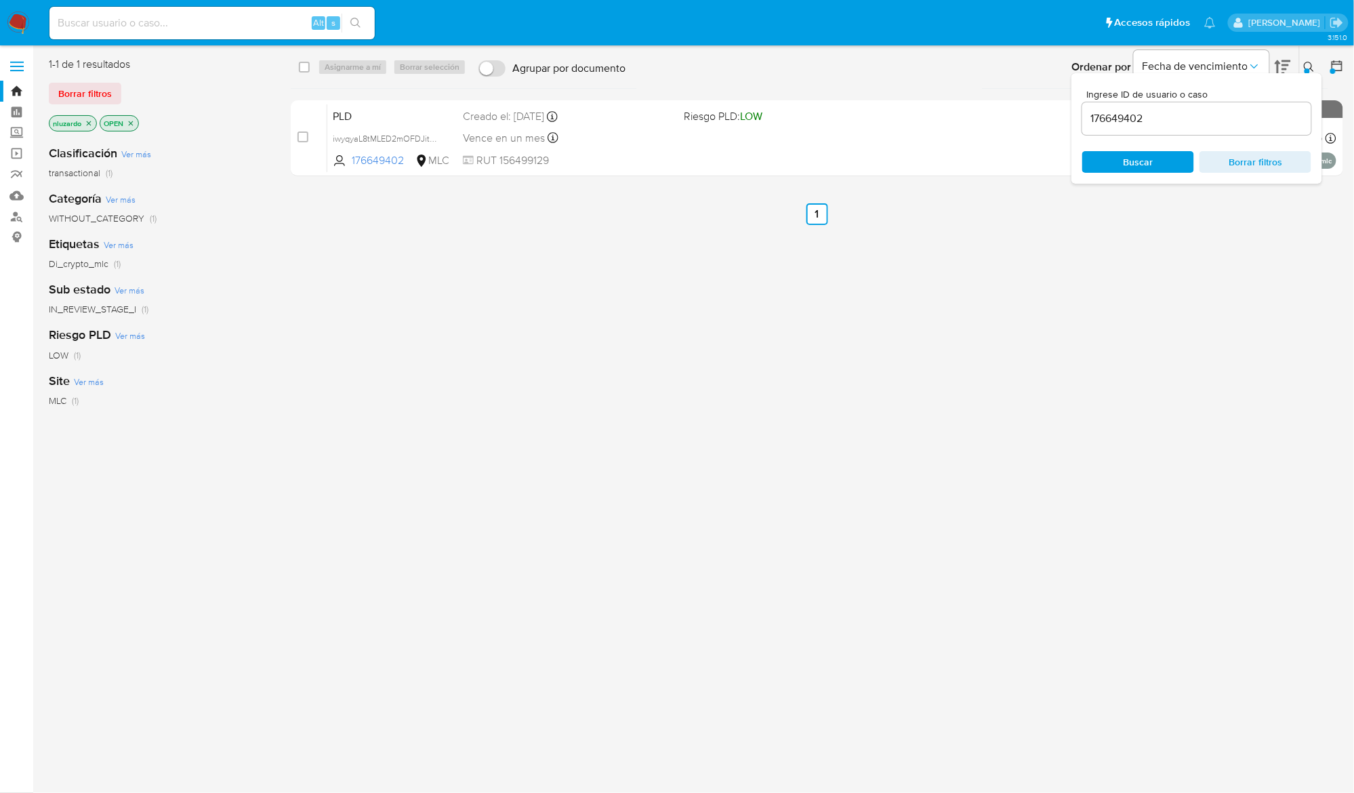
click at [1190, 121] on input "176649402" at bounding box center [1196, 119] width 229 height 18
type input "2089681457"
click at [1166, 165] on span "Buscar" at bounding box center [1137, 161] width 93 height 19
click at [1312, 60] on button at bounding box center [1310, 67] width 22 height 16
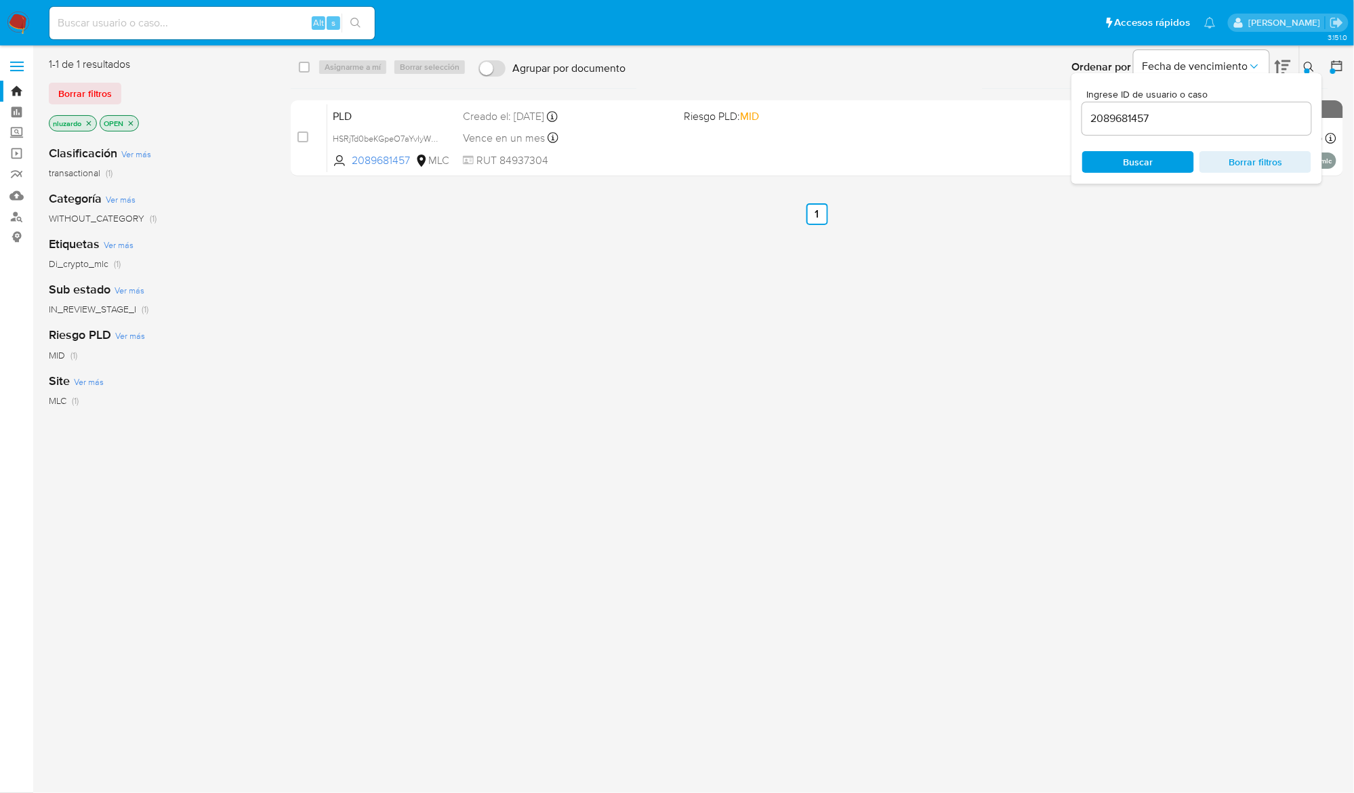
click at [1123, 301] on div "select-all-cases-checkbox Asignarme a mí Borrar selección Agrupar por documento…" at bounding box center [817, 358] width 1052 height 603
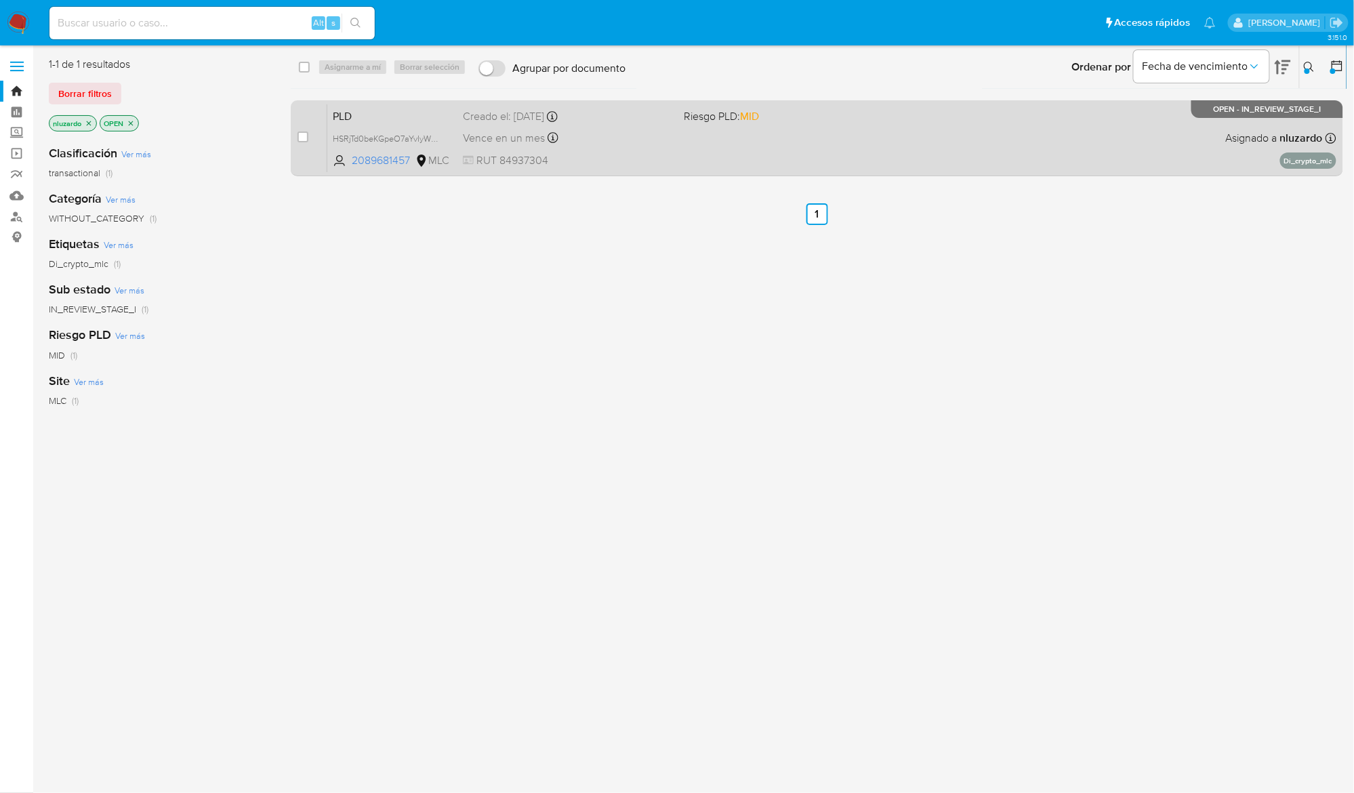
click at [1074, 141] on div "PLD HSRjTd0beKGpeO7aYvIyWB69 2089681457 MLC Riesgo PLD: MID Creado el: [DATE] C…" at bounding box center [831, 138] width 1009 height 68
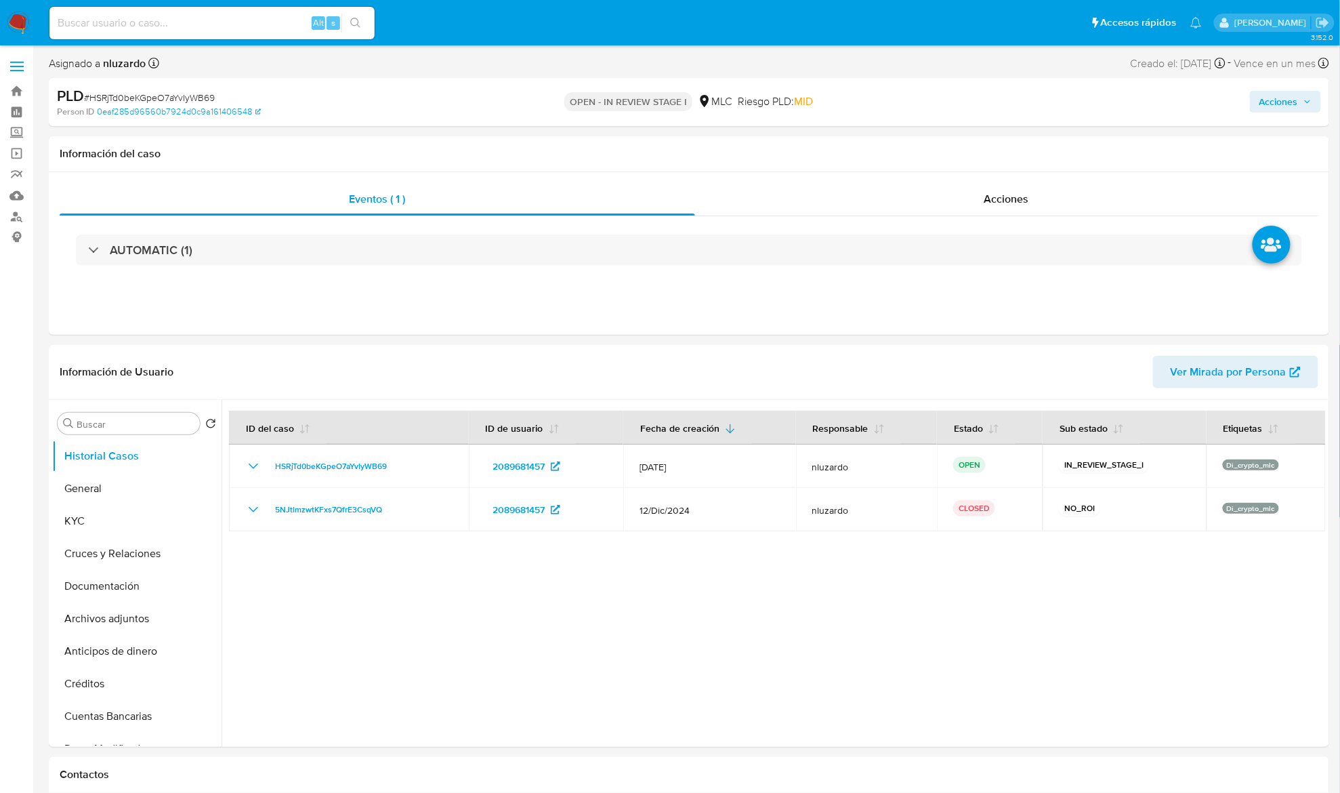
select select "10"
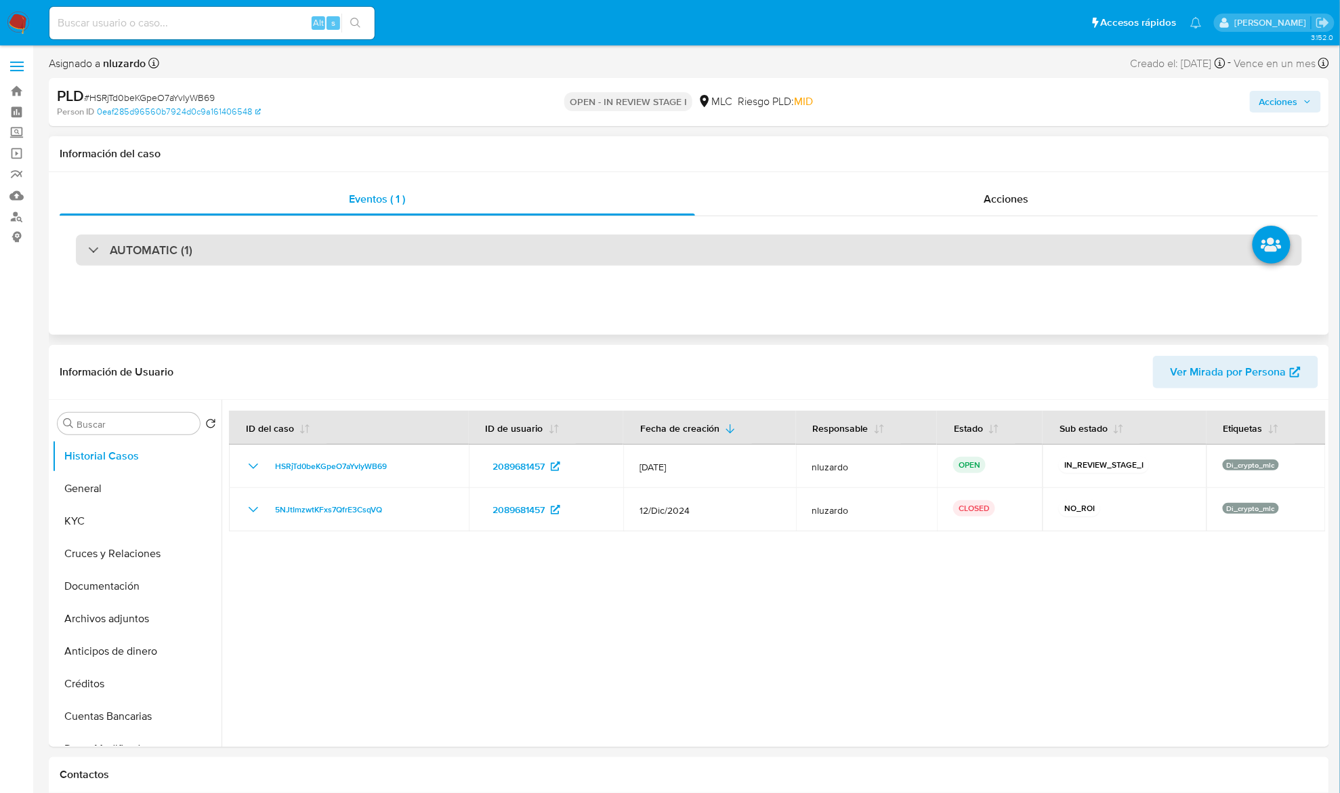
click at [201, 242] on div "AUTOMATIC (1)" at bounding box center [689, 249] width 1226 height 31
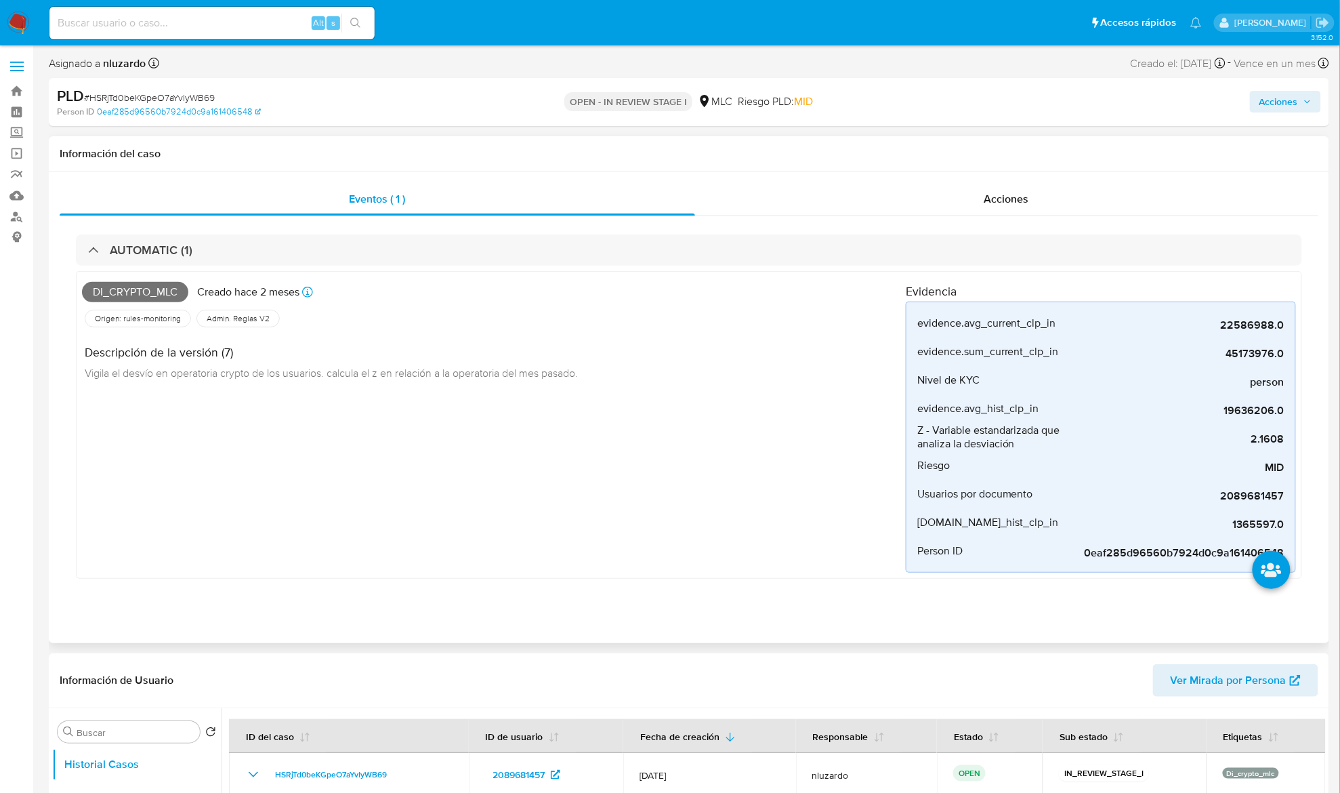
click at [164, 294] on span "Di_crypto_mlc" at bounding box center [135, 292] width 106 height 20
copy span "Di_crypto_mlc"
click at [280, 26] on input at bounding box center [211, 23] width 325 height 18
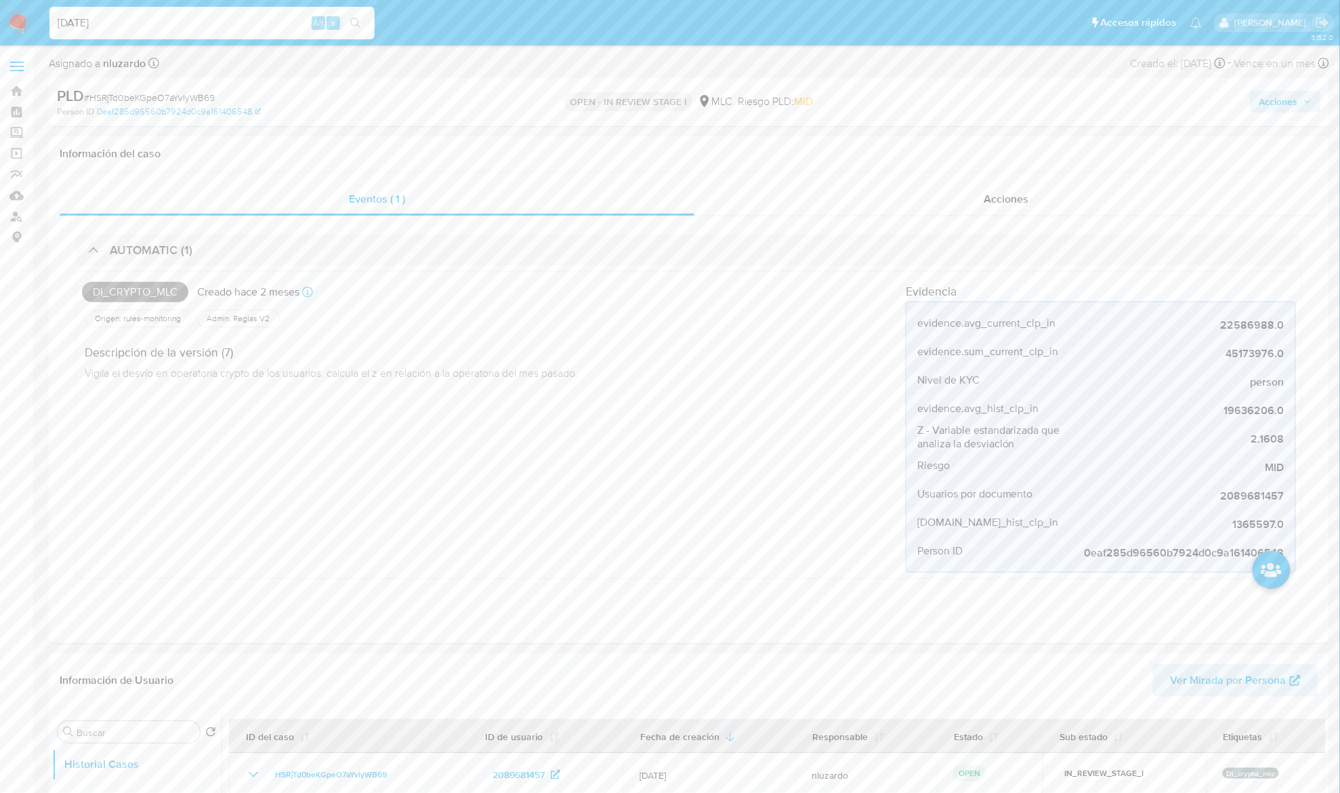
type input "[DATE]"
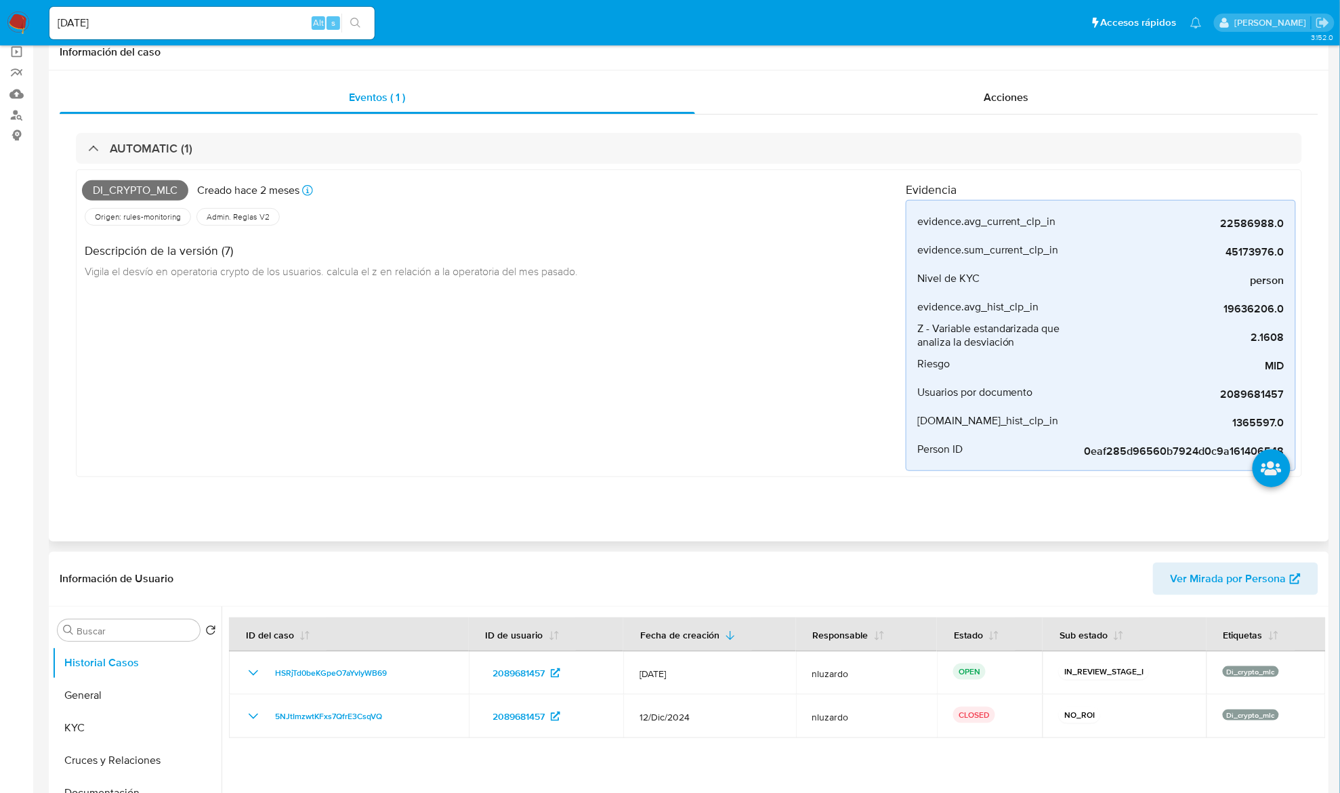
scroll to position [361, 0]
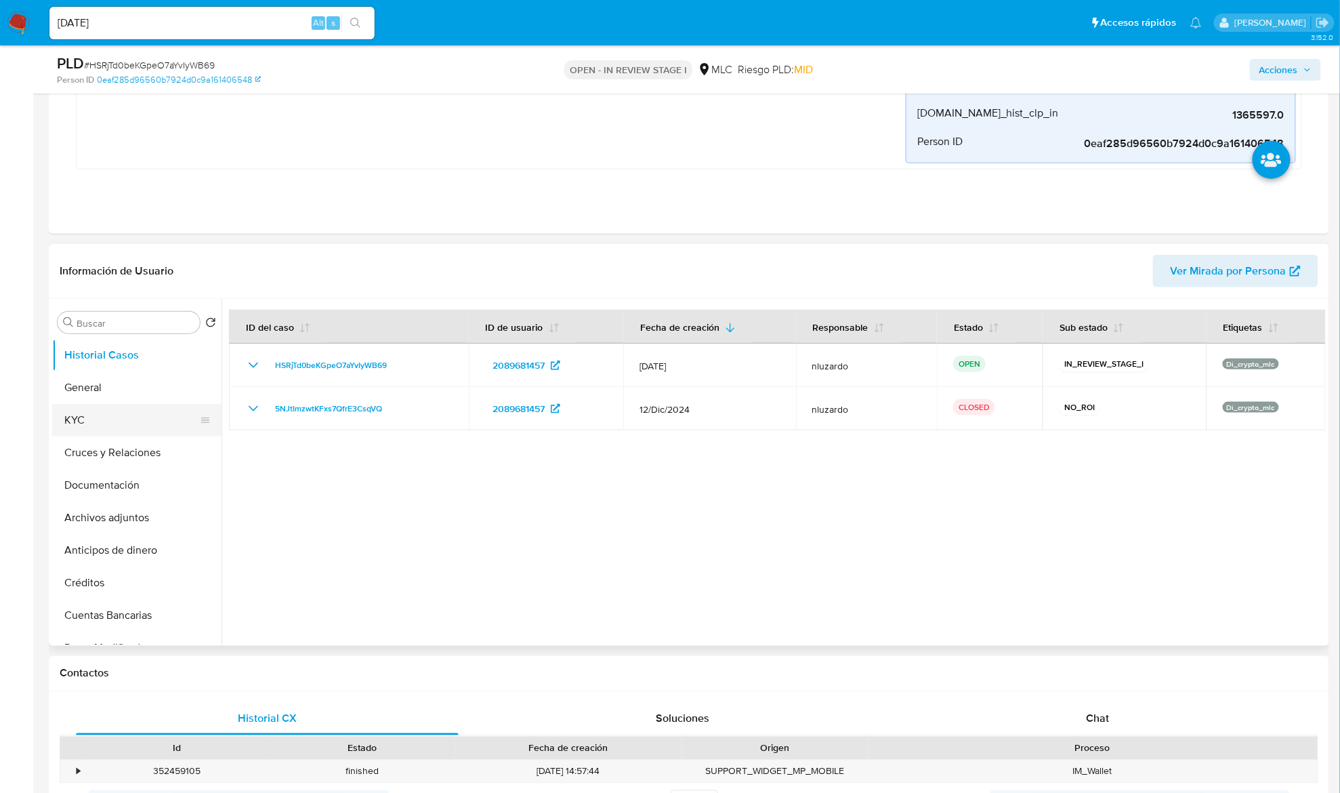
click at [120, 419] on button "KYC" at bounding box center [131, 420] width 159 height 33
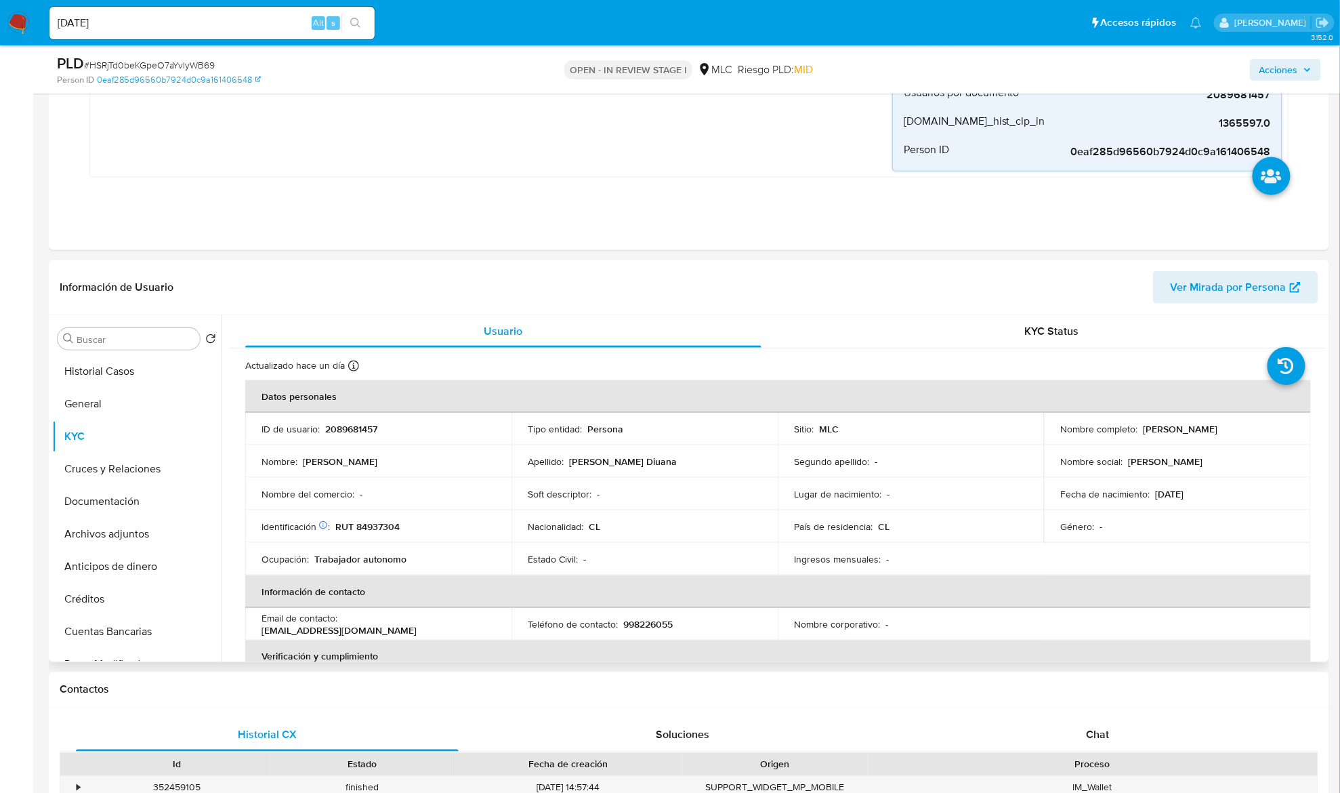
click at [1143, 432] on p "Miguel Sebastián Infeld Diuana" at bounding box center [1180, 429] width 75 height 12
drag, startPoint x: 1252, startPoint y: 432, endPoint x: 1263, endPoint y: 432, distance: 10.8
click at [1217, 432] on p "Miguel Sebastián Infeld Diuana" at bounding box center [1180, 429] width 75 height 12
copy p "Miguel Sebastián Infeld Diuana"
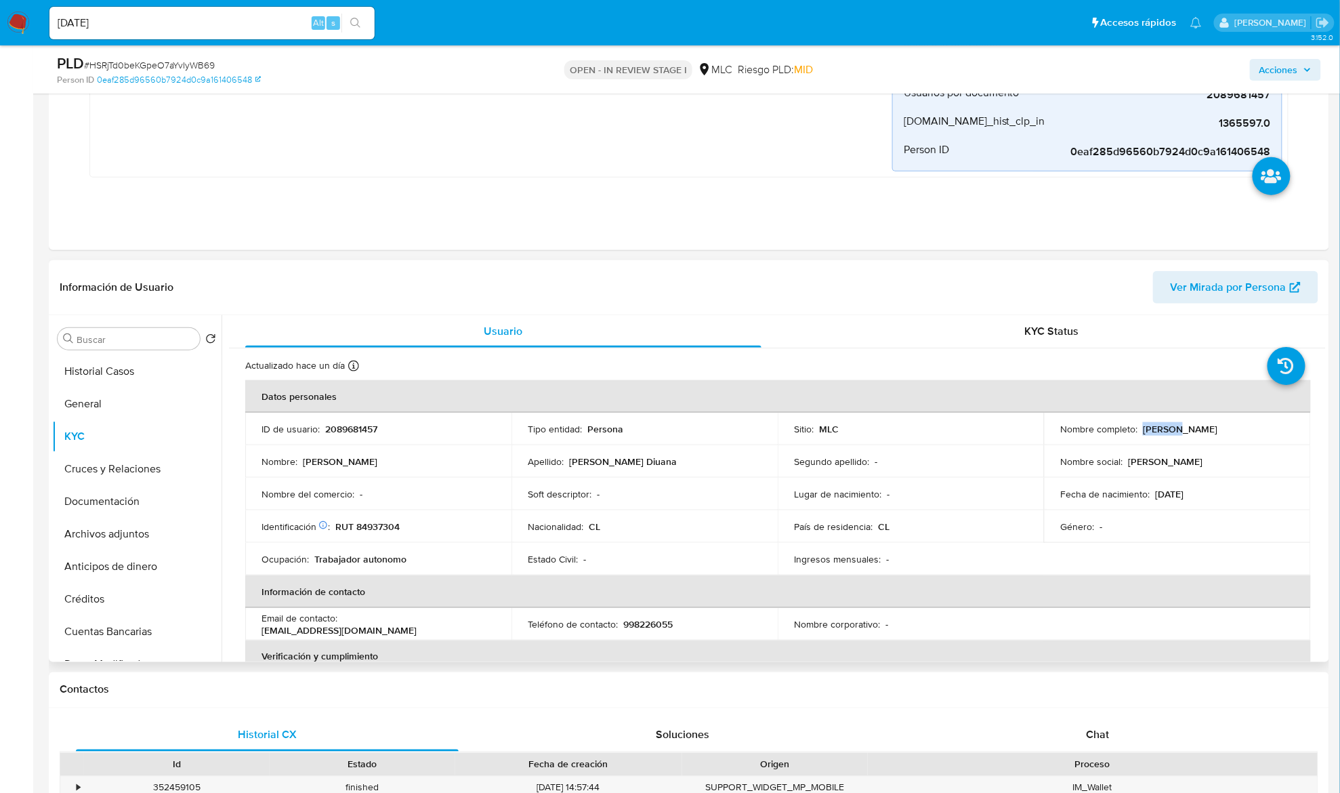
click at [380, 529] on p "RUT 84937304" at bounding box center [367, 526] width 64 height 12
copy p "84937304"
click at [380, 529] on p "RUT 84937304" at bounding box center [367, 526] width 64 height 12
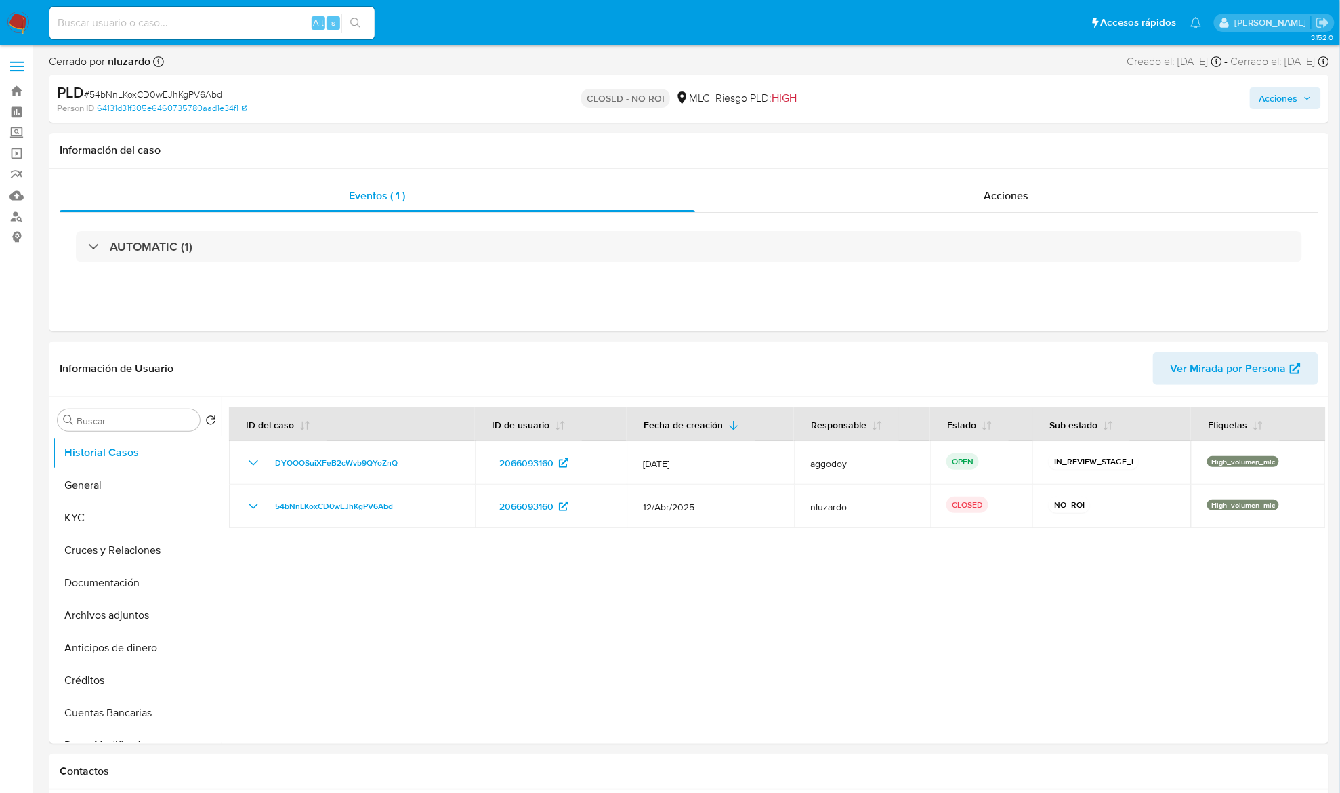
select select "10"
click at [924, 198] on div "Acciones" at bounding box center [1007, 196] width 624 height 33
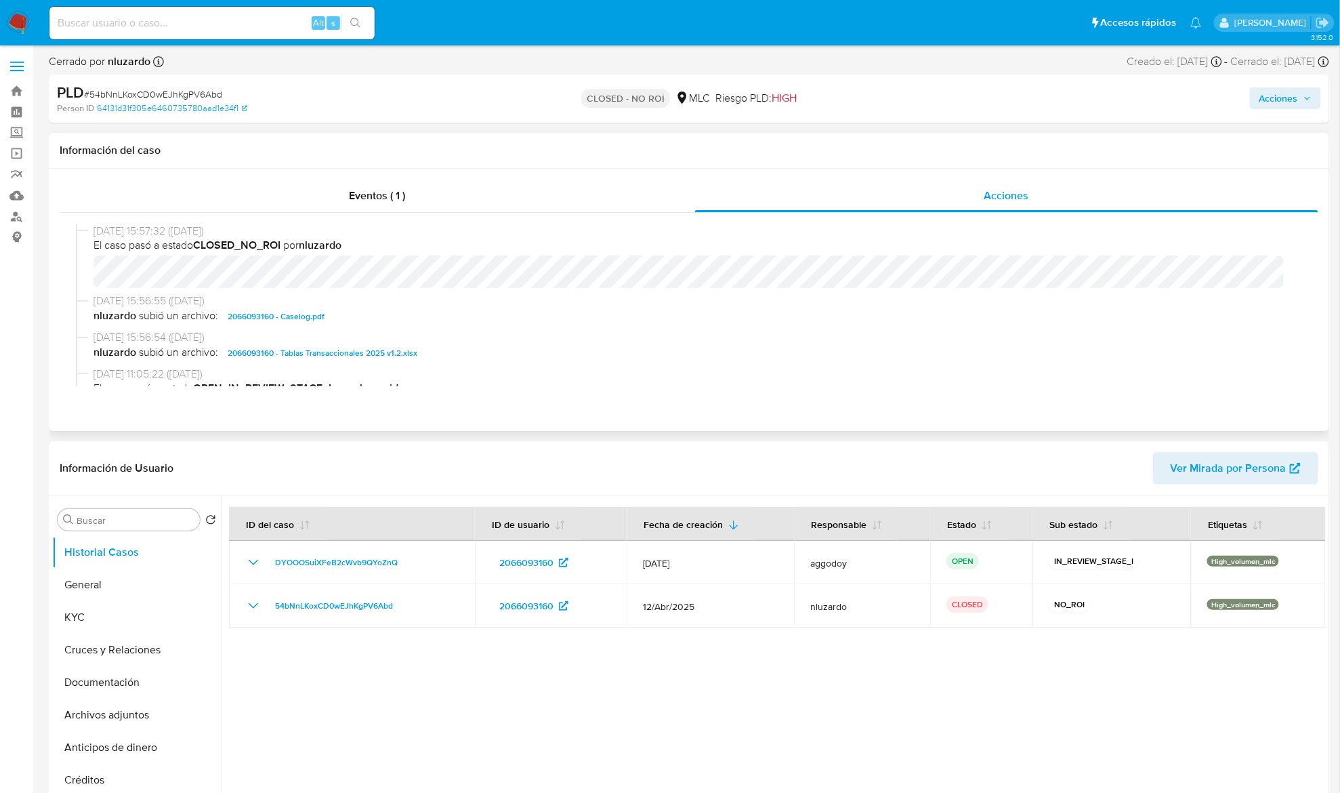
drag, startPoint x: 222, startPoint y: 321, endPoint x: 513, endPoint y: 301, distance: 291.3
click at [513, 301] on div "11/06/2025 15:56:55 (hace 2 meses) nluzardo subió un archivo: 2066093160 - Case…" at bounding box center [694, 308] width 1203 height 31
click at [513, 301] on span "11/06/2025 15:56:55 (hace 2 meses)" at bounding box center [694, 300] width 1203 height 15
drag, startPoint x: 219, startPoint y: 320, endPoint x: 463, endPoint y: 325, distance: 243.9
click at [463, 325] on div "11/06/2025 15:56:55 (hace 2 meses) nluzardo subió un archivo: 2066093160 - Case…" at bounding box center [689, 311] width 1226 height 37
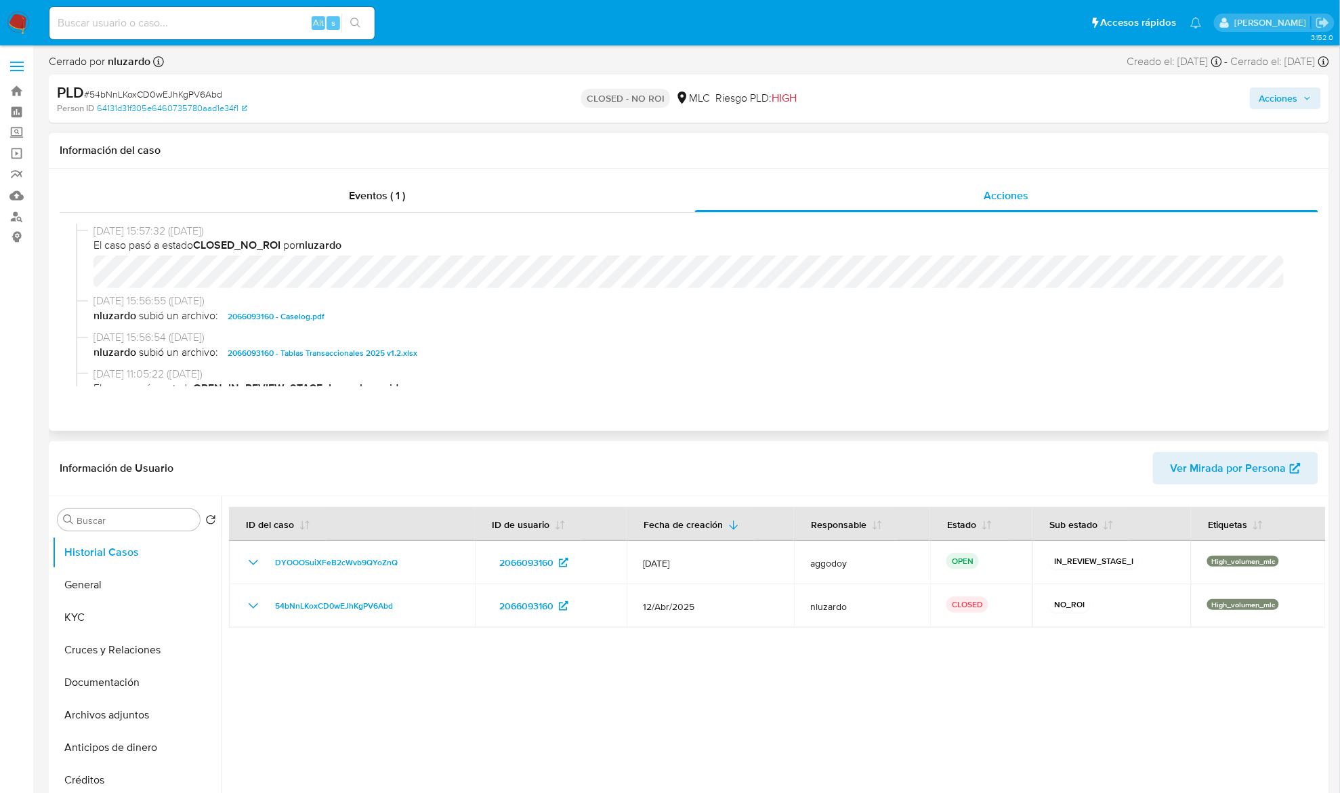
click at [461, 322] on span "nluzardo subió un archivo: 2066093160 - Caselog.pdf" at bounding box center [694, 316] width 1203 height 16
copy span "o: 2066093160"
drag, startPoint x: 209, startPoint y: 318, endPoint x: 613, endPoint y: 332, distance: 404.0
click at [613, 332] on div "11/06/2025 15:57:32 (hace 2 meses) El caso pasó a estado CLOSED_NO_ROI por nluz…" at bounding box center [689, 305] width 1226 height 163
click at [612, 332] on span "11/06/2025 15:56:54 (hace 2 meses)" at bounding box center [694, 337] width 1203 height 15
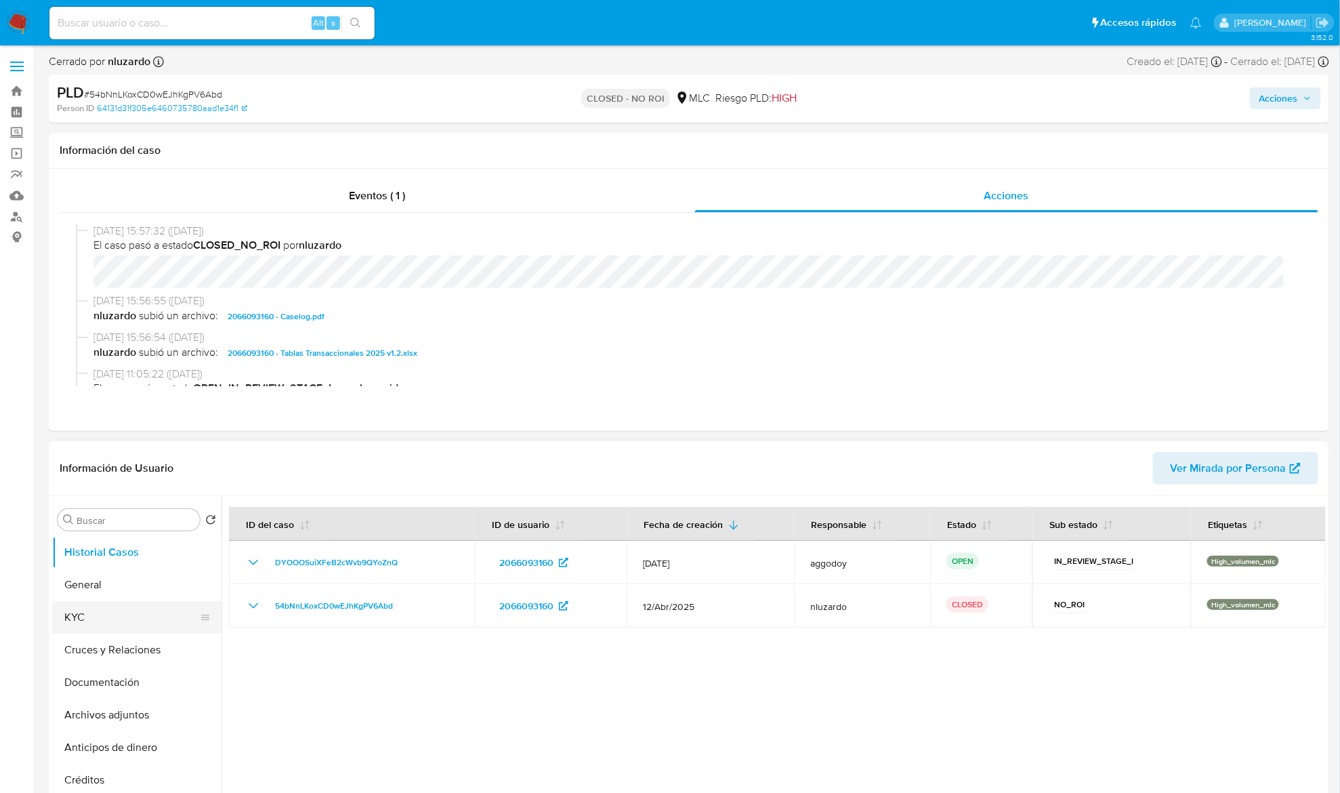
click at [120, 605] on button "KYC" at bounding box center [131, 617] width 159 height 33
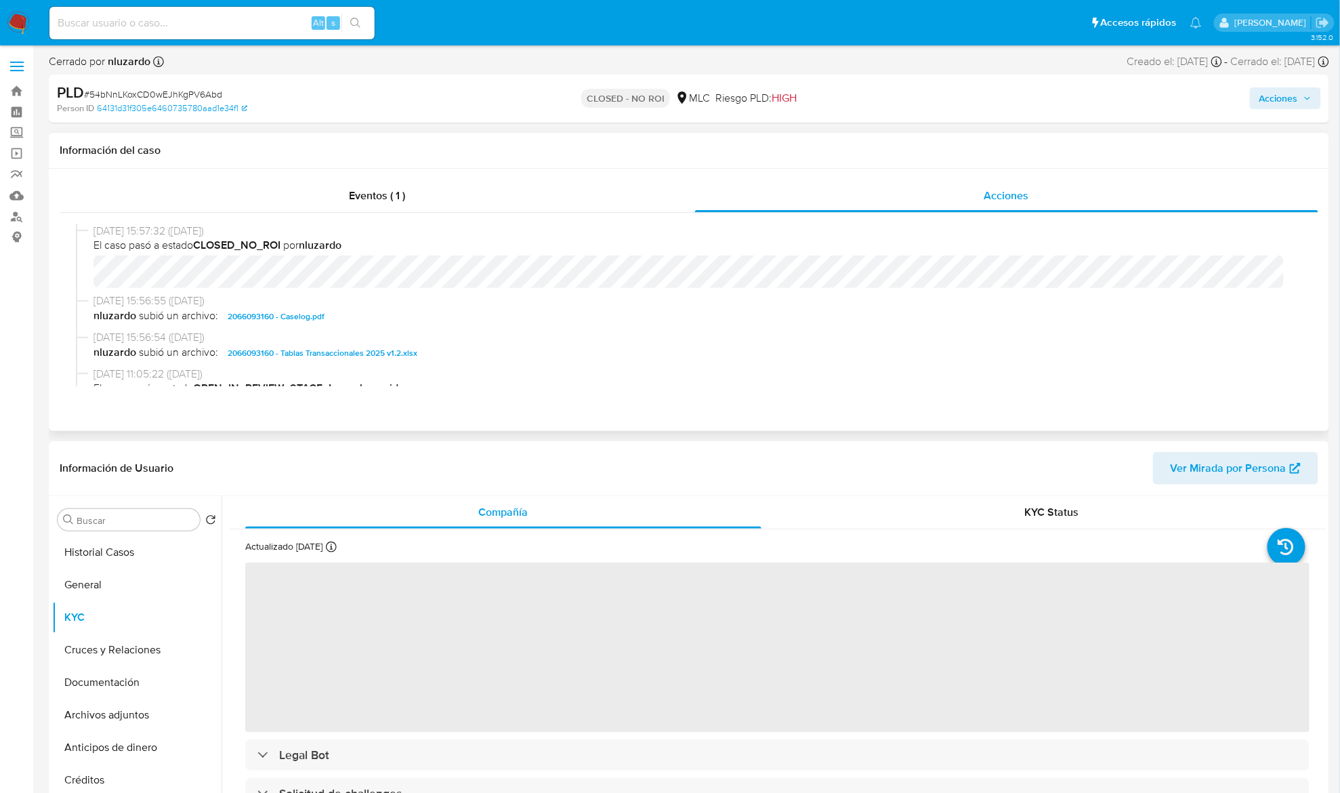
scroll to position [85, 0]
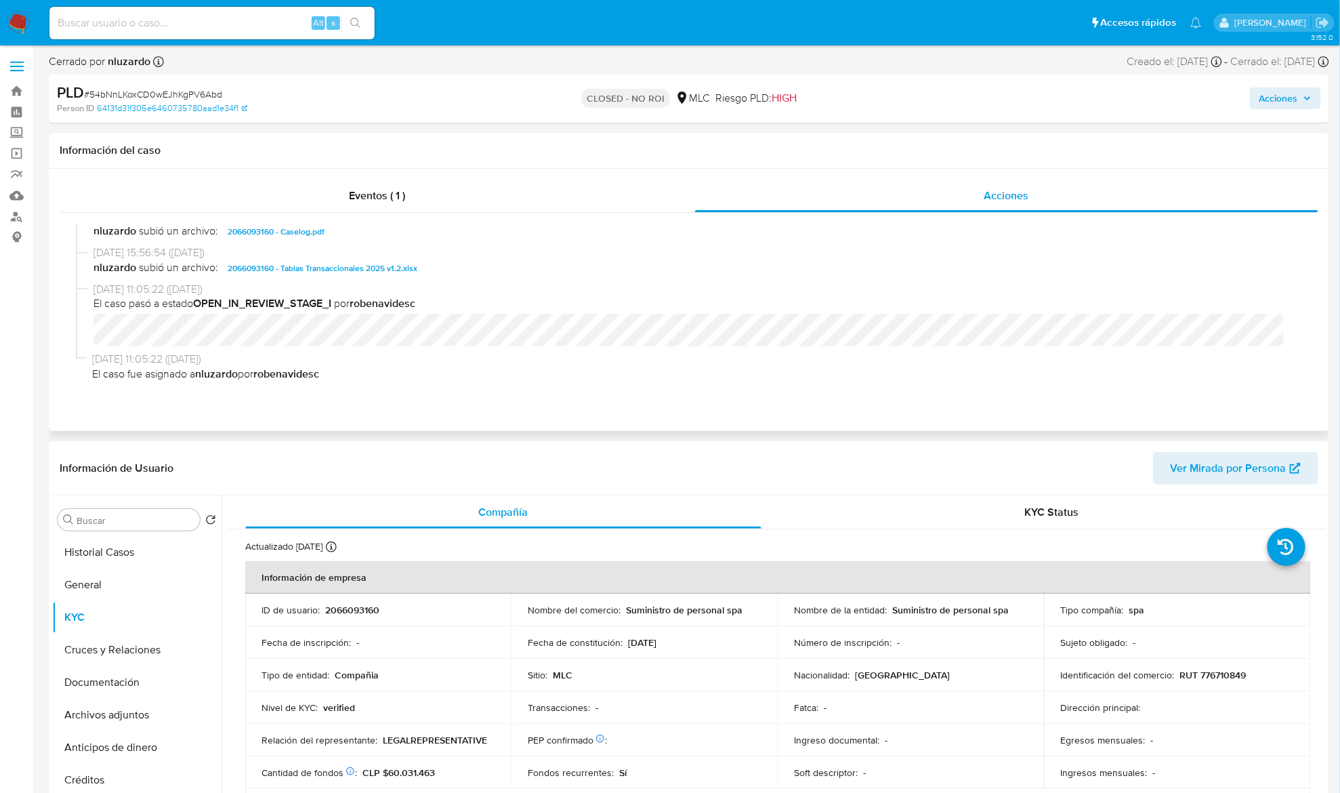
click at [663, 378] on span "El caso fue asignado a nluzardo por robenavidesc" at bounding box center [694, 373] width 1204 height 15
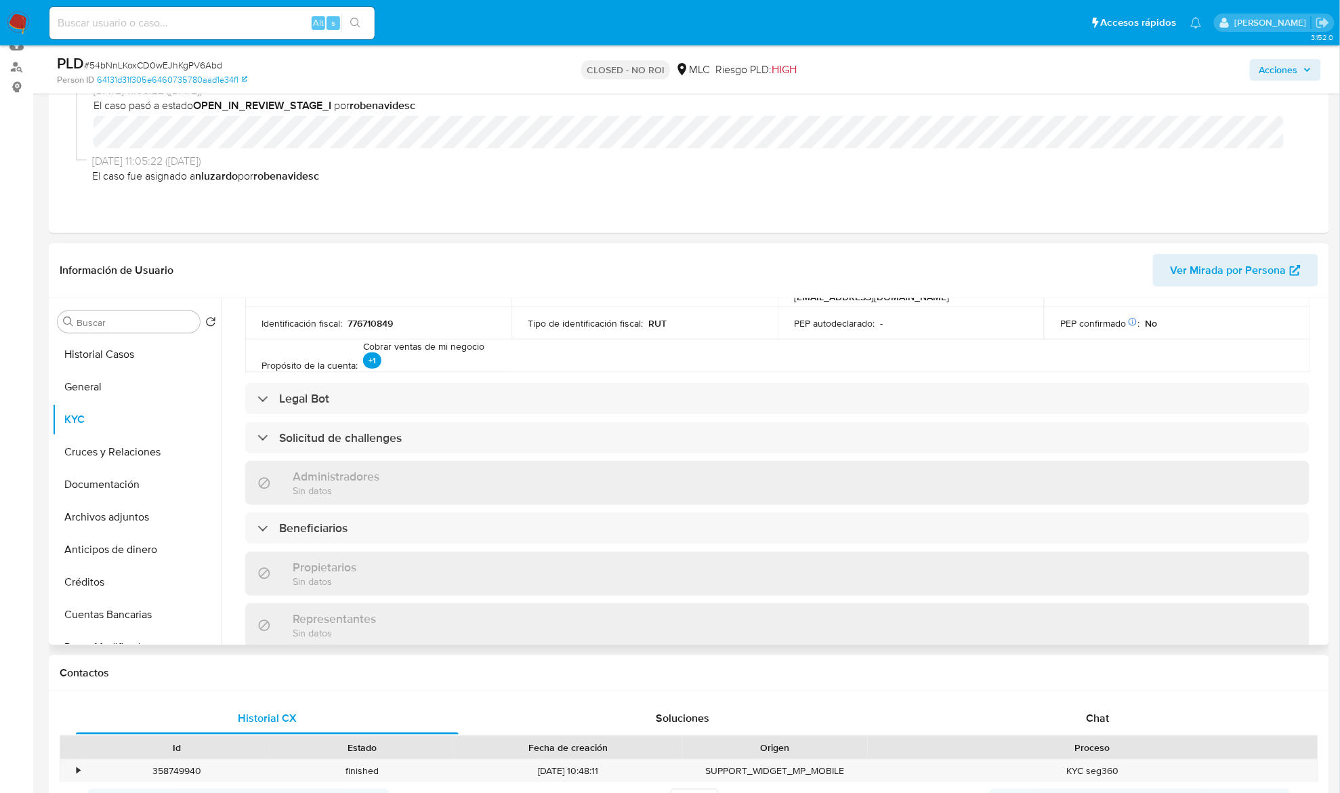
scroll to position [497, 0]
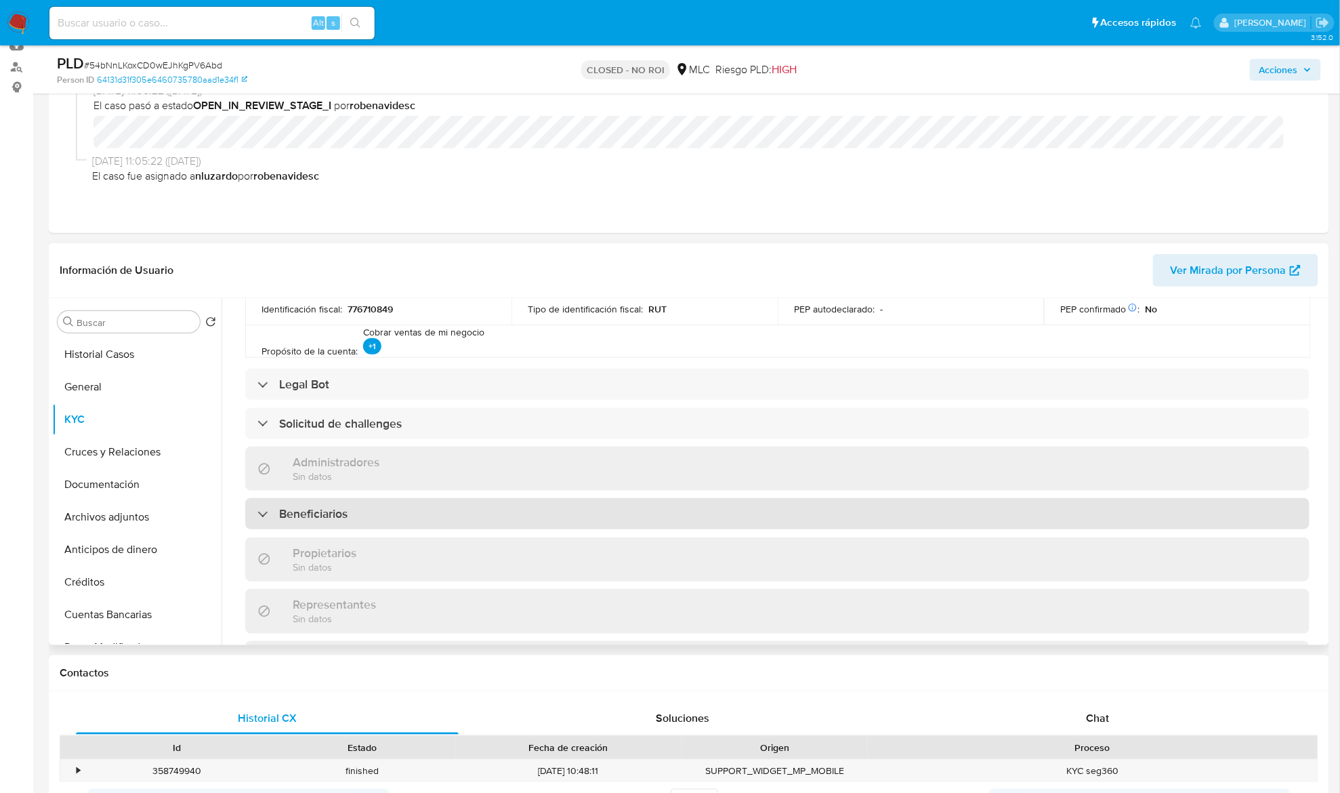
click at [469, 516] on div "Beneficiarios" at bounding box center [777, 513] width 1064 height 31
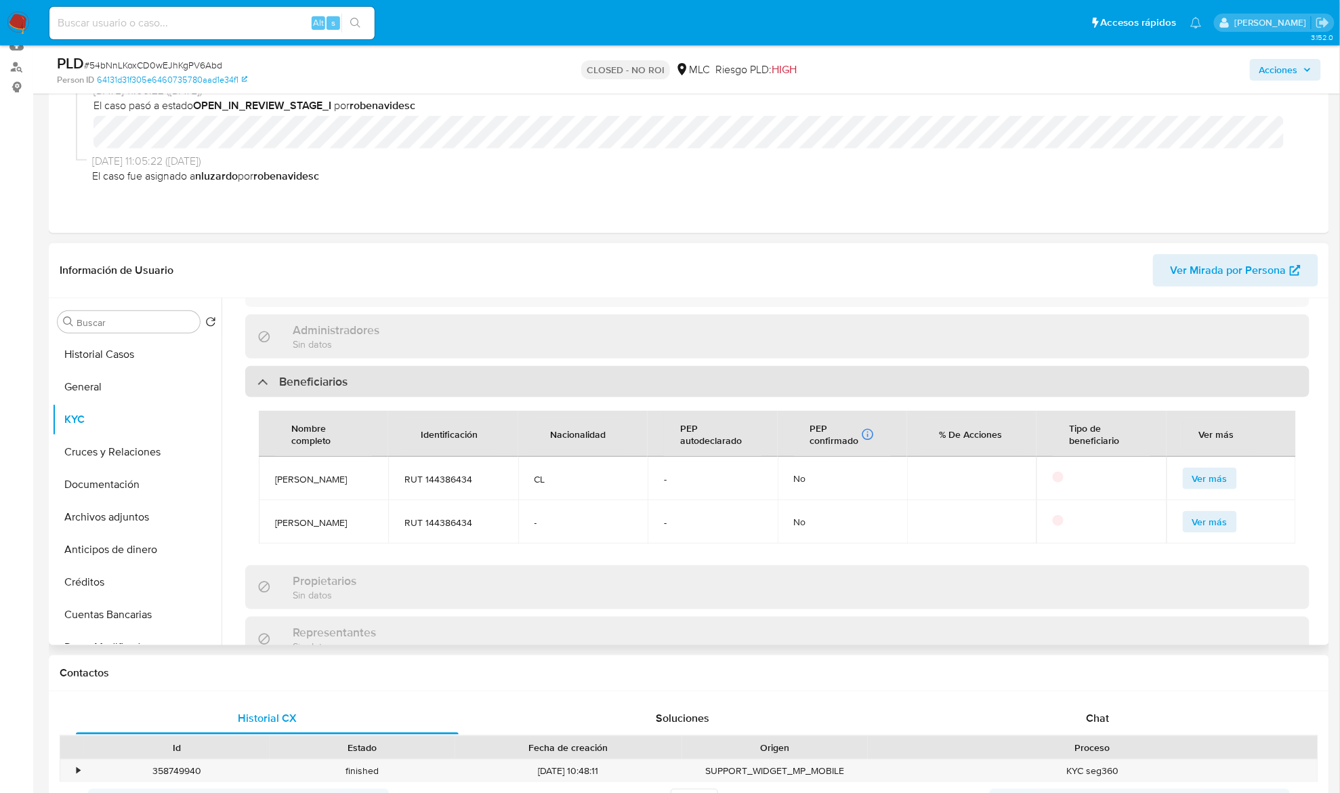
scroll to position [632, 0]
